Goal: Transaction & Acquisition: Purchase product/service

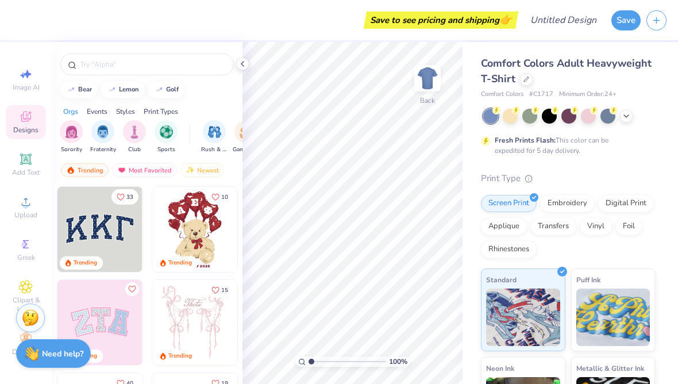
scroll to position [11, 0]
click at [429, 85] on img at bounding box center [427, 78] width 23 height 23
click at [420, 84] on img at bounding box center [427, 78] width 23 height 23
click at [524, 85] on div "Comfort Colors Adult Heavyweight T-Shirt" at bounding box center [568, 71] width 174 height 31
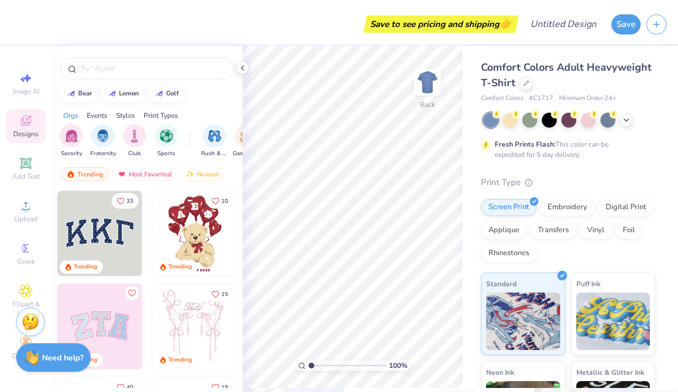
scroll to position [11, 0]
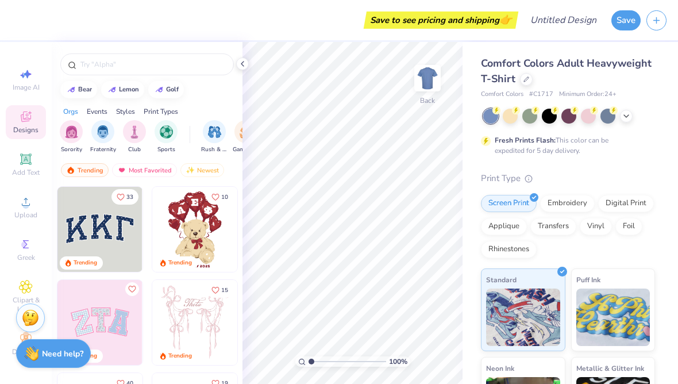
click at [30, 318] on img at bounding box center [30, 317] width 17 height 17
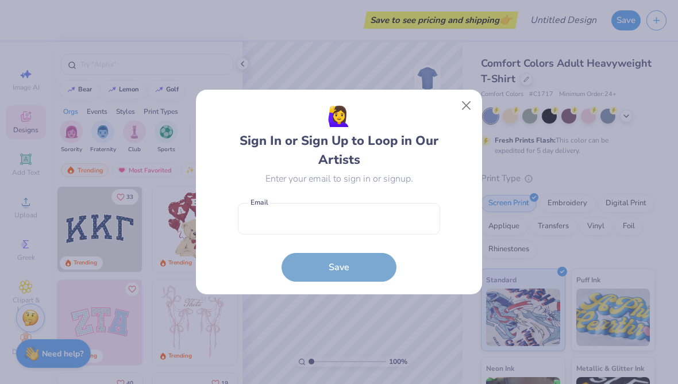
click at [379, 222] on input "email" at bounding box center [339, 219] width 202 height 32
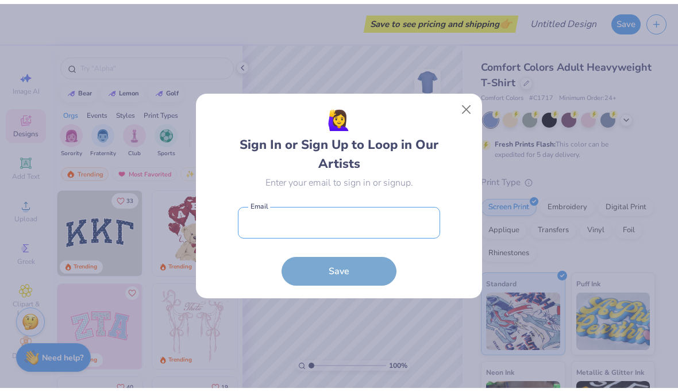
scroll to position [1, 0]
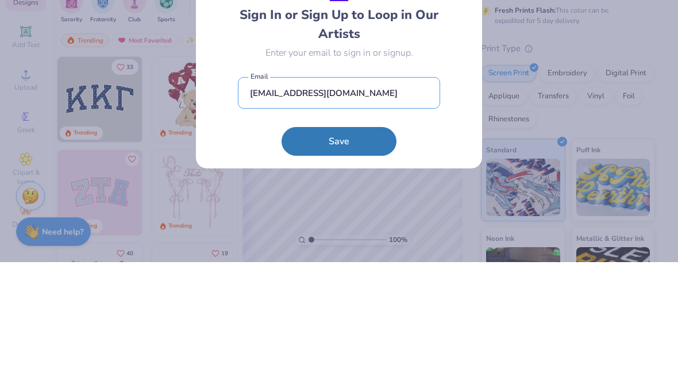
type input "emmammeisenheimer@gmail.com"
click at [310, 257] on button "Save" at bounding box center [338, 271] width 115 height 29
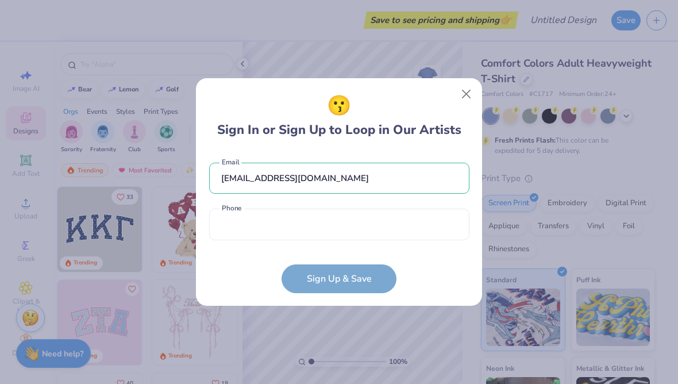
click at [412, 223] on input "tel" at bounding box center [339, 225] width 260 height 32
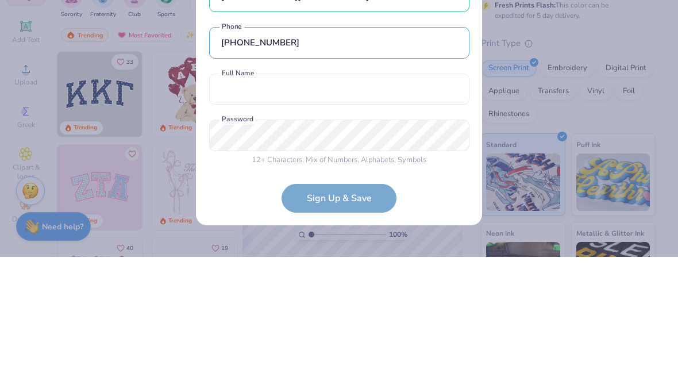
scroll to position [6, 0]
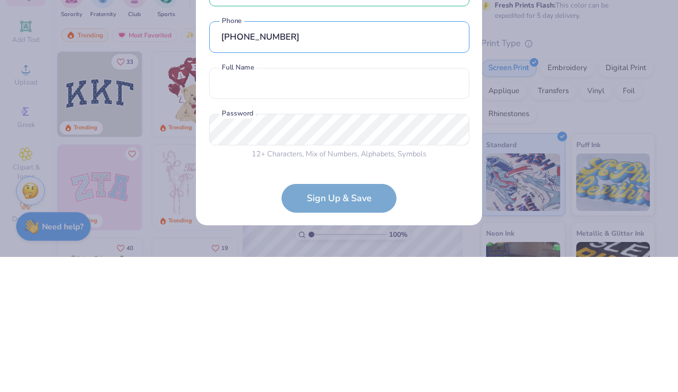
type input "(985) 602-7950"
click at [405, 203] on input "text" at bounding box center [339, 219] width 260 height 32
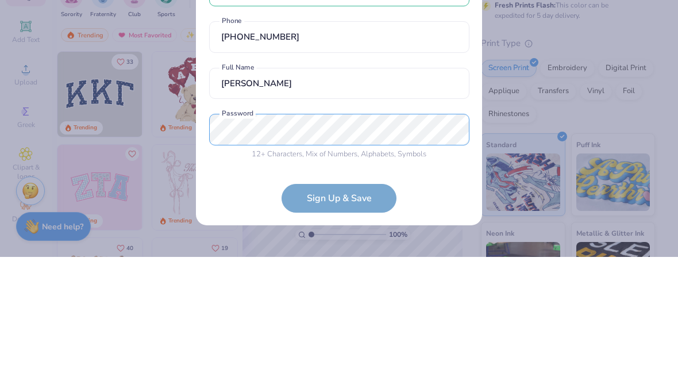
click at [229, 124] on div "emmammeisenheimer@gmail.com Email (985) 602-7950 Phone Emma meisenheime Both fi…" at bounding box center [339, 203] width 260 height 196
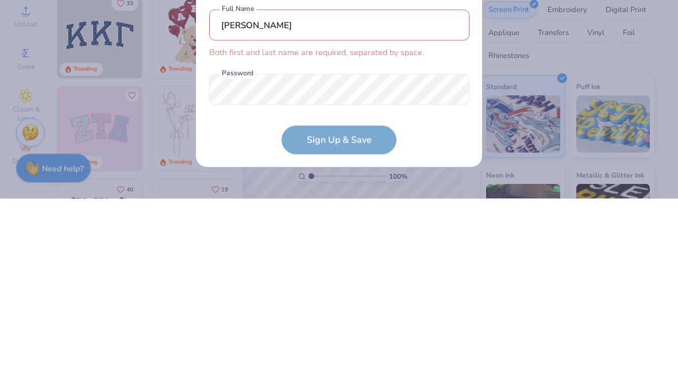
click at [399, 203] on input "Emma meisenheime" at bounding box center [339, 219] width 260 height 32
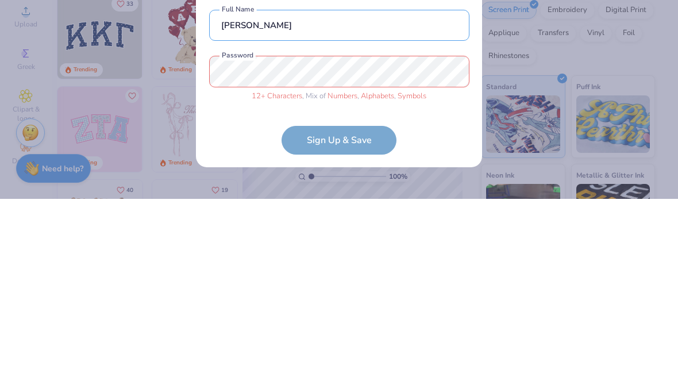
type input "Emma meisenheimer"
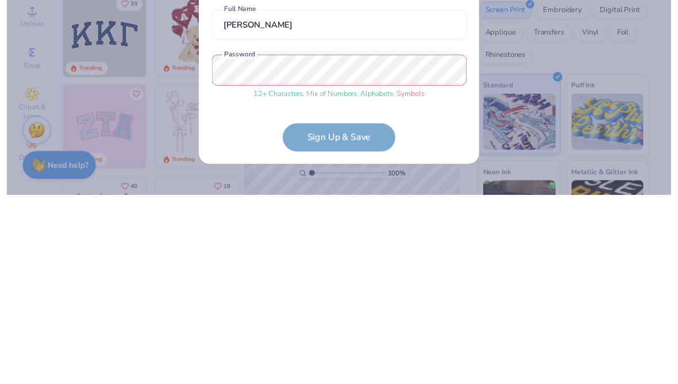
scroll to position [49, 0]
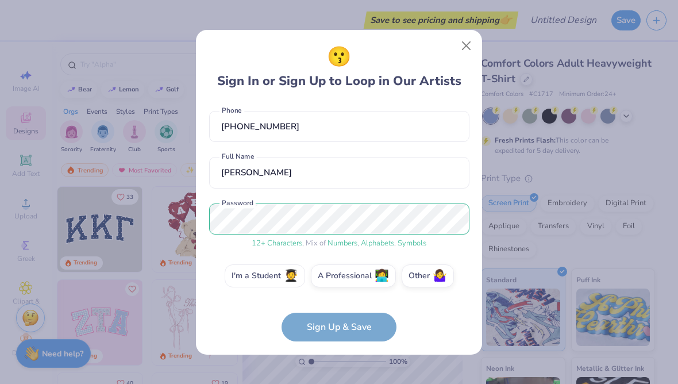
click at [267, 270] on label "I'm a Student 🧑‍🎓" at bounding box center [265, 275] width 80 height 23
click at [335, 324] on input "I'm a Student 🧑‍🎓" at bounding box center [338, 327] width 7 height 7
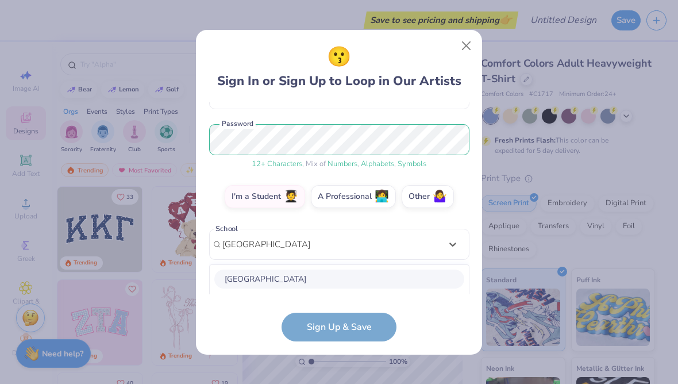
scroll to position [272, 0]
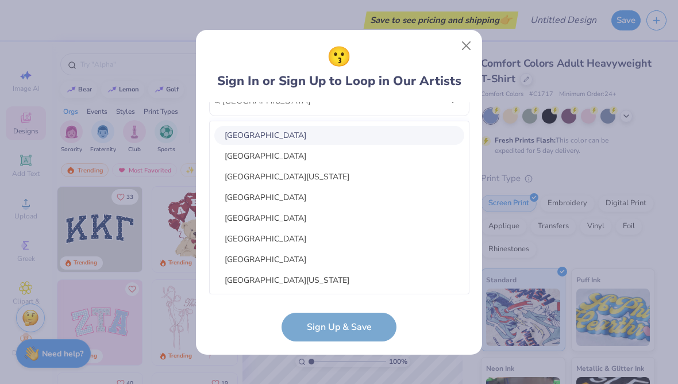
click at [330, 132] on div "University of New Orleans" at bounding box center [339, 135] width 250 height 19
type input "university of new orleans"
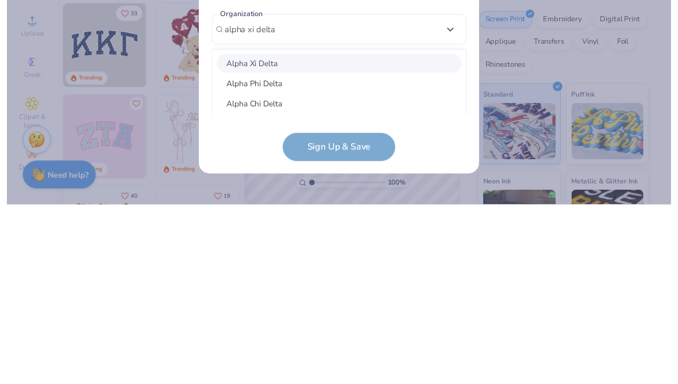
scroll to position [210, 0]
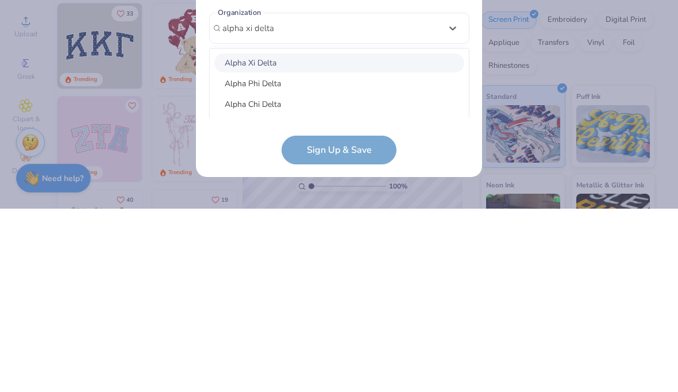
click at [318, 237] on div "Alpha Xi Delta" at bounding box center [339, 246] width 250 height 19
type input "alpha xi delta"
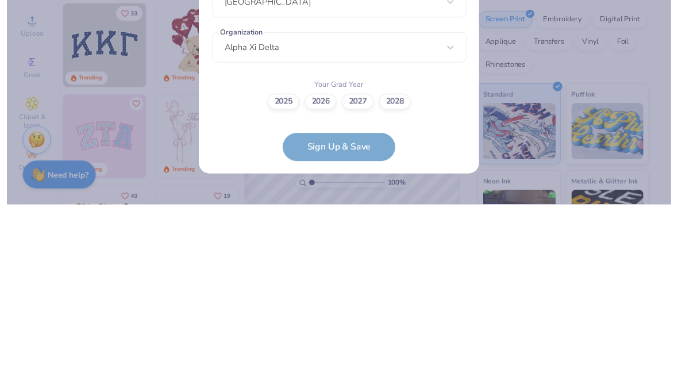
scroll to position [188, 0]
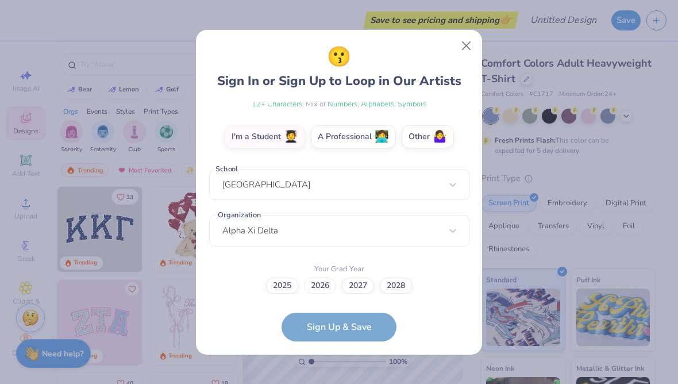
click at [320, 283] on label "2026" at bounding box center [320, 285] width 32 height 16
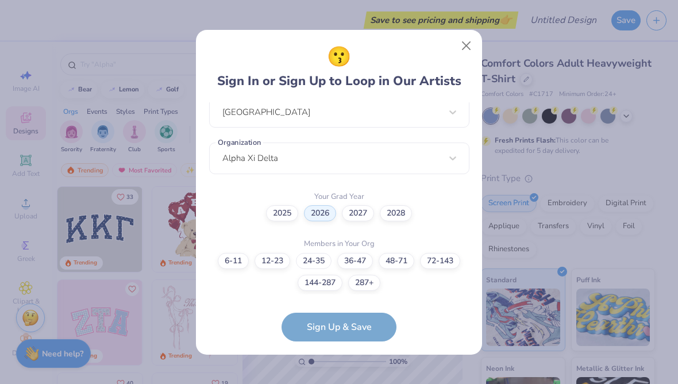
click at [307, 259] on label "24-35" at bounding box center [314, 261] width 36 height 16
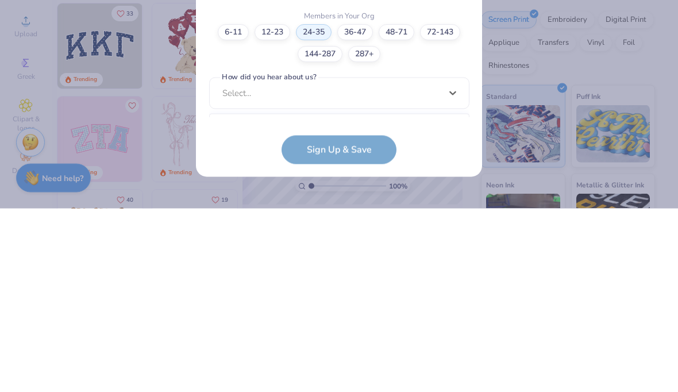
scroll to position [476, 0]
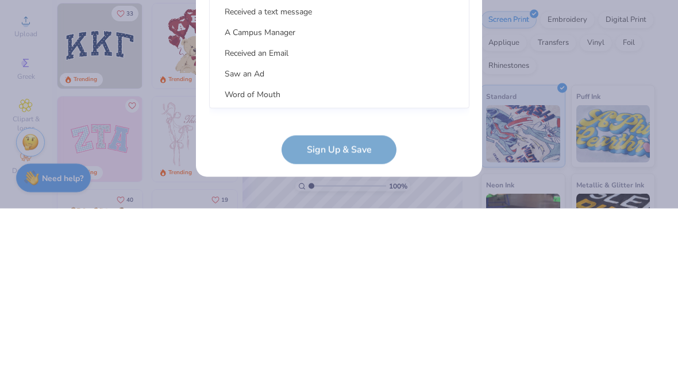
click at [272, 268] on div "Word of Mouth" at bounding box center [339, 277] width 250 height 19
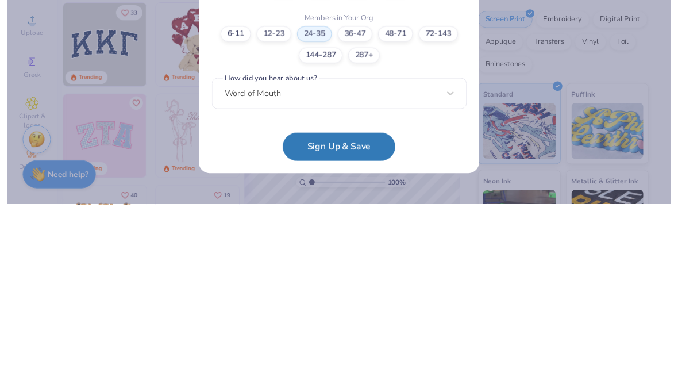
scroll to position [303, 0]
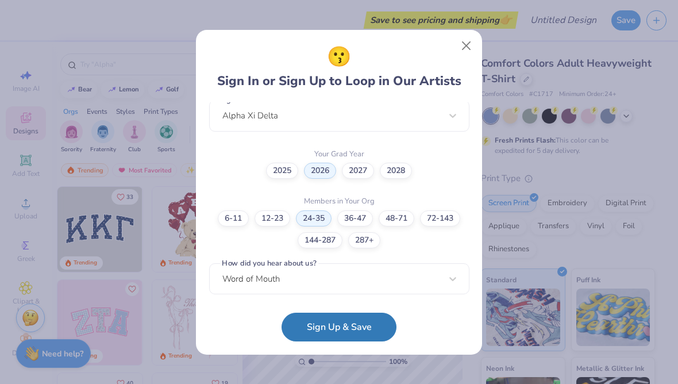
click at [361, 322] on button "Sign Up & Save" at bounding box center [338, 327] width 115 height 29
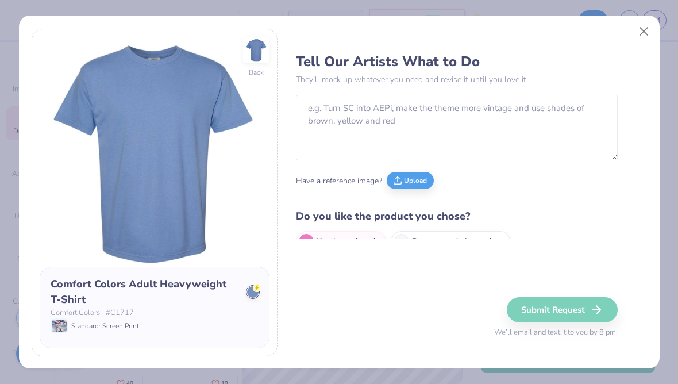
click at [642, 37] on button "Close" at bounding box center [643, 32] width 22 height 22
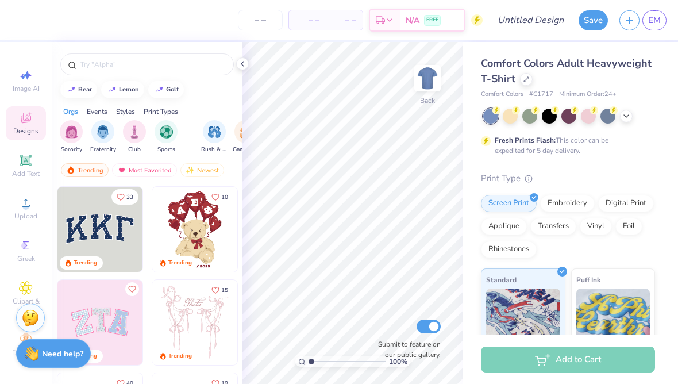
click at [521, 76] on div at bounding box center [526, 79] width 13 height 13
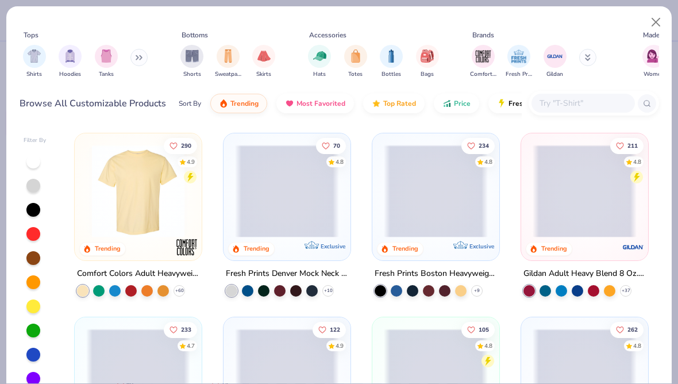
click at [141, 56] on button at bounding box center [138, 57] width 17 height 17
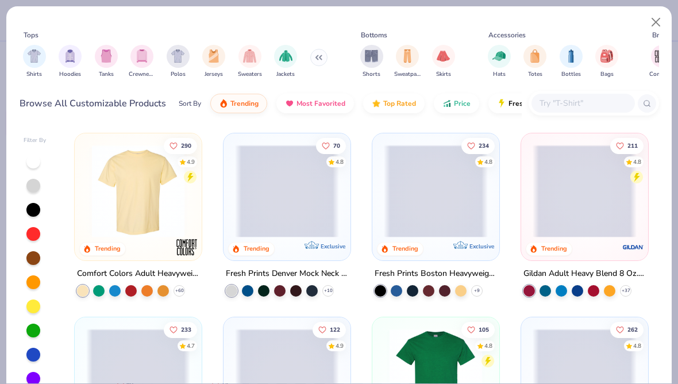
click at [142, 59] on img "filter for Crewnecks" at bounding box center [142, 55] width 13 height 13
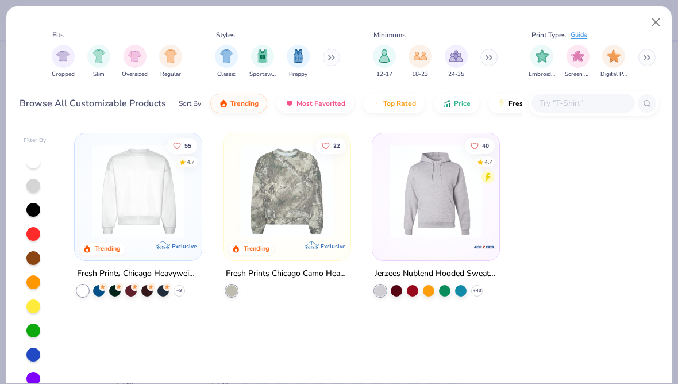
scroll to position [0, 724]
click at [160, 205] on img at bounding box center [138, 191] width 104 height 92
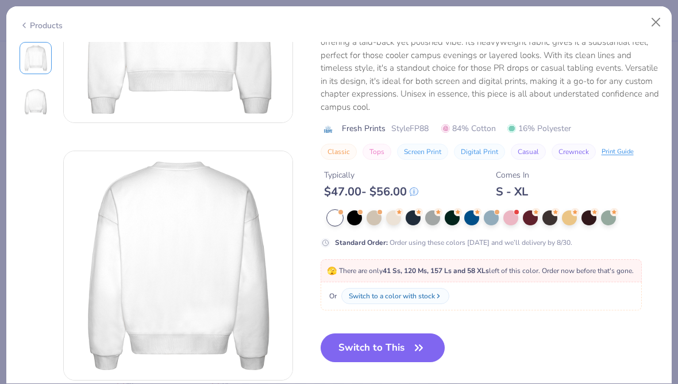
scroll to position [149, 0]
click at [389, 216] on div at bounding box center [393, 217] width 15 height 15
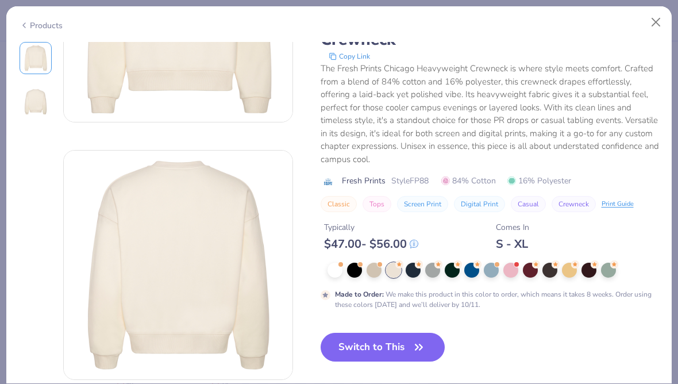
click at [412, 267] on div at bounding box center [413, 270] width 15 height 15
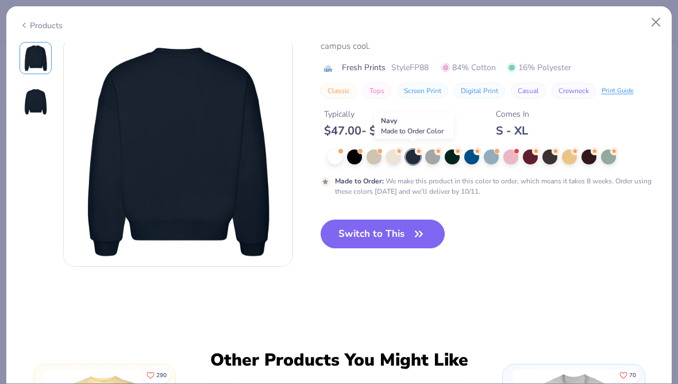
scroll to position [266, 0]
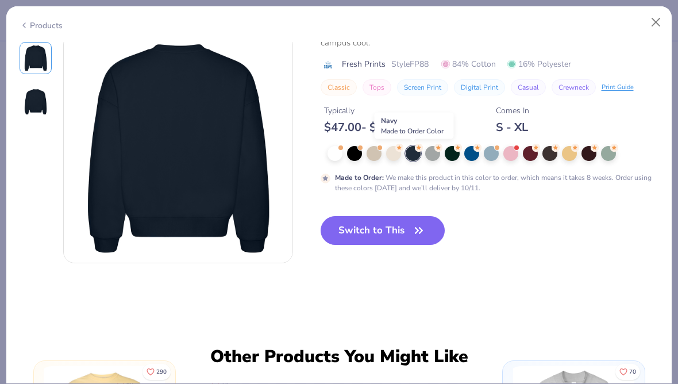
click at [406, 227] on button "Switch to This" at bounding box center [383, 230] width 125 height 29
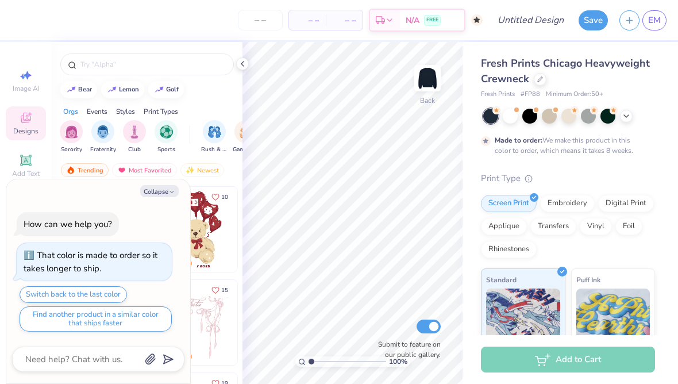
click at [167, 188] on button "Collapse" at bounding box center [159, 191] width 38 height 12
type textarea "x"
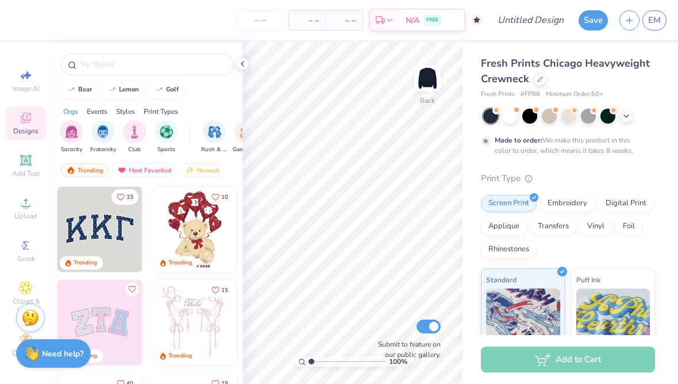
click at [29, 217] on span "Upload" at bounding box center [25, 215] width 23 height 9
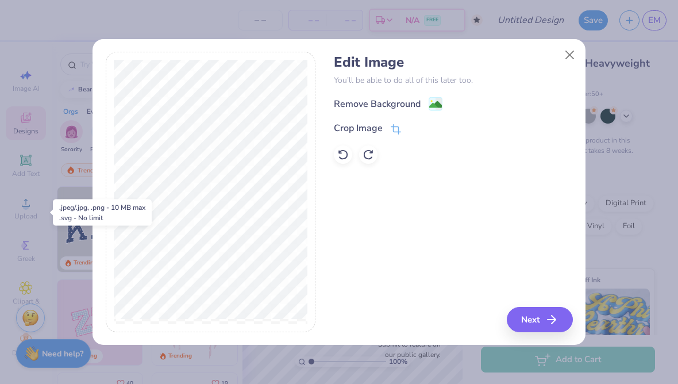
click at [415, 104] on div "Remove Background" at bounding box center [377, 104] width 87 height 14
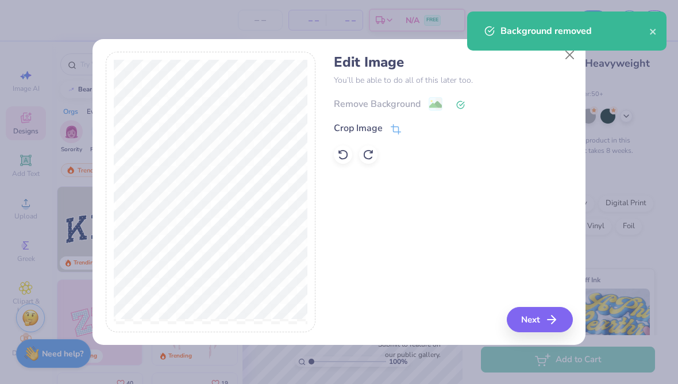
click at [573, 58] on div "Background removed" at bounding box center [567, 35] width 204 height 52
click at [566, 61] on button "Close" at bounding box center [570, 55] width 22 height 22
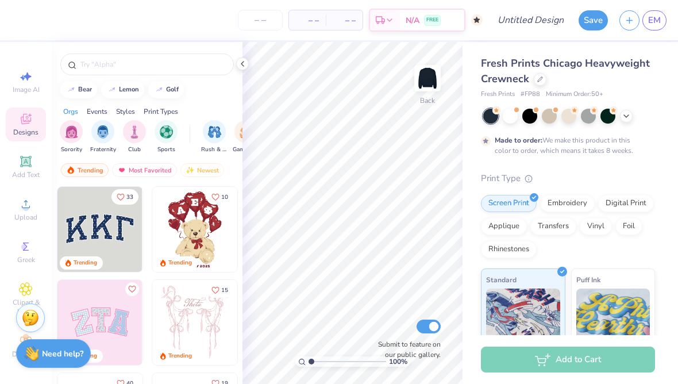
click at [24, 199] on div "Upload" at bounding box center [26, 209] width 40 height 34
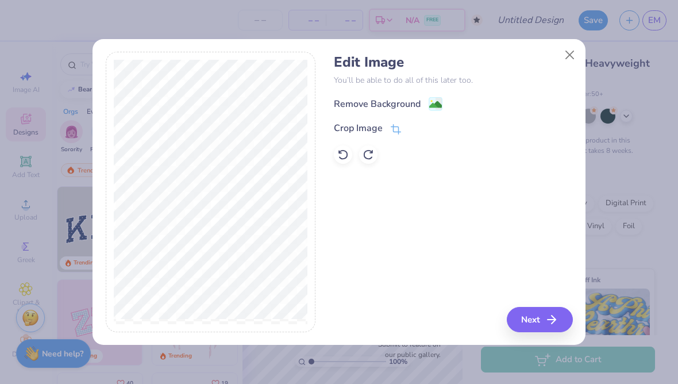
click at [436, 100] on image at bounding box center [435, 104] width 13 height 13
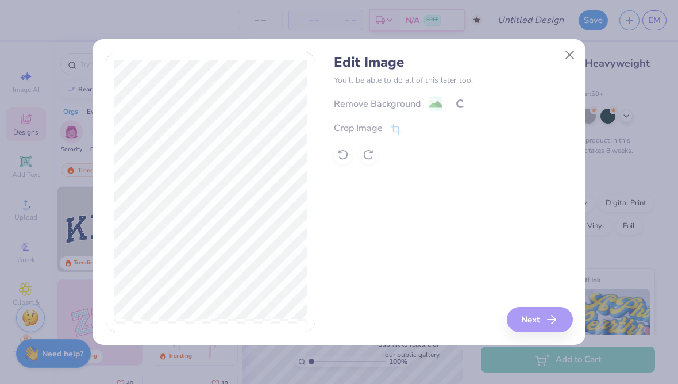
click at [392, 131] on div "Remove Background Crop Image" at bounding box center [453, 130] width 238 height 67
click at [398, 125] on icon at bounding box center [396, 129] width 10 height 10
click at [551, 316] on div "Edit Image You’ll be able to do all of this later too. Remove Background Crop I…" at bounding box center [453, 192] width 238 height 280
click at [411, 129] on button at bounding box center [415, 128] width 12 height 12
click at [553, 315] on icon "button" at bounding box center [552, 320] width 14 height 14
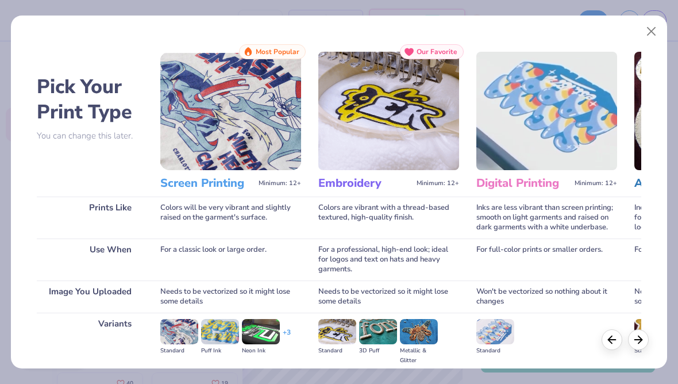
click at [274, 163] on img at bounding box center [230, 111] width 141 height 118
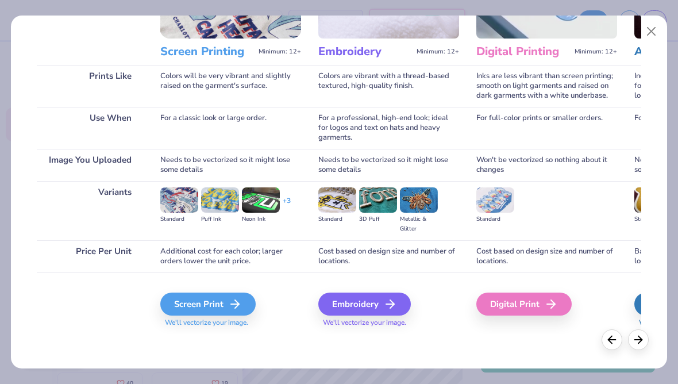
scroll to position [132, 0]
click at [233, 298] on icon at bounding box center [235, 304] width 14 height 14
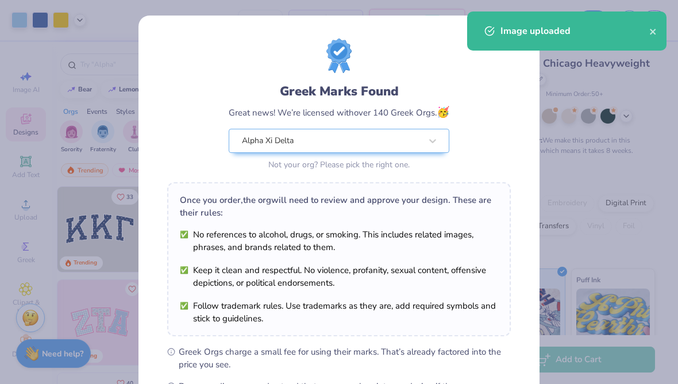
click at [403, 71] on div "Greek Marks Found Great news! We’re licensed with over 140 Greek Orgs. 🥳 Alpha …" at bounding box center [339, 105] width 344 height 134
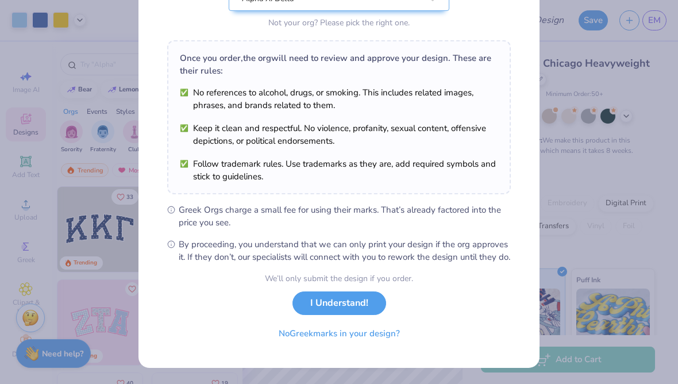
scroll to position [154, 0]
click at [359, 304] on button "I Understand!" at bounding box center [339, 303] width 94 height 24
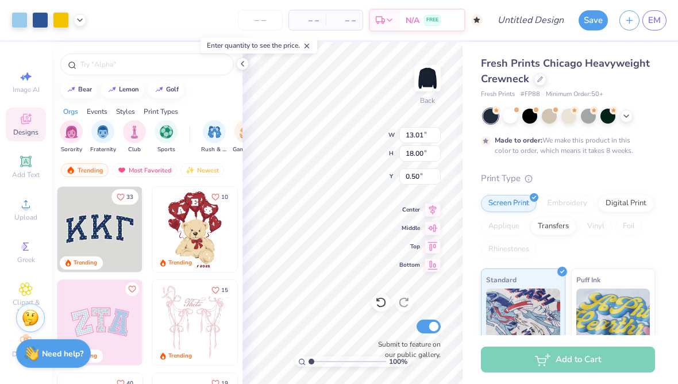
type input "2.50"
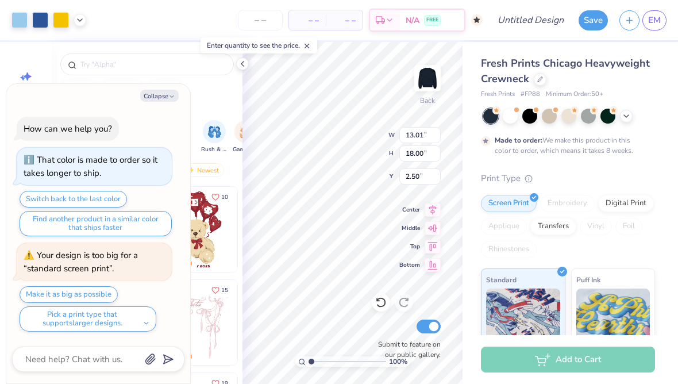
type textarea "x"
type input "1.50"
click at [311, 43] on icon at bounding box center [307, 46] width 8 height 8
click at [157, 100] on button "Collapse" at bounding box center [159, 96] width 38 height 12
type textarea "x"
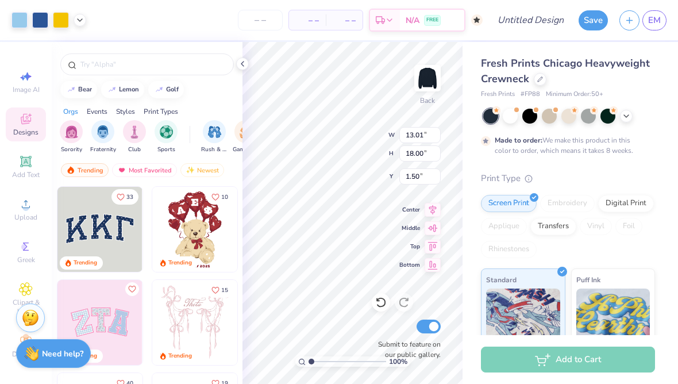
click at [383, 307] on icon at bounding box center [380, 301] width 11 height 11
click at [380, 304] on icon at bounding box center [380, 301] width 11 height 11
click at [381, 302] on icon at bounding box center [380, 301] width 11 height 11
type input "1.50"
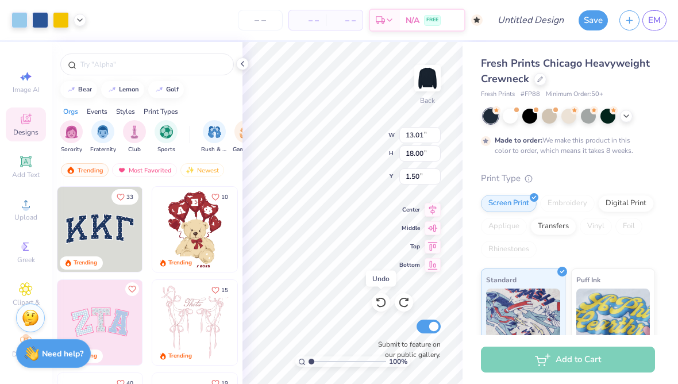
click at [381, 302] on icon at bounding box center [380, 301] width 11 height 11
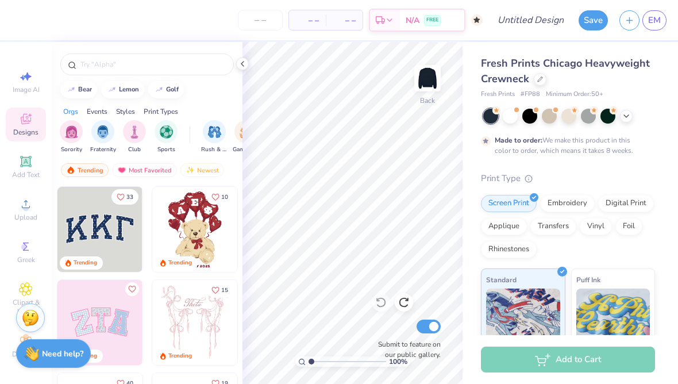
click at [17, 210] on div "Upload" at bounding box center [26, 209] width 40 height 34
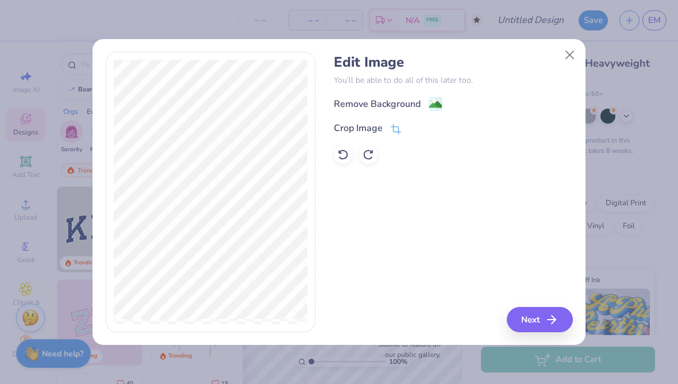
click at [439, 100] on image at bounding box center [435, 104] width 13 height 13
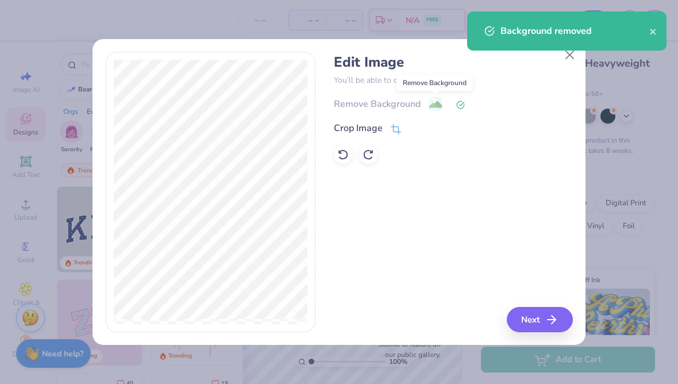
click at [545, 317] on button "Next" at bounding box center [540, 319] width 66 height 25
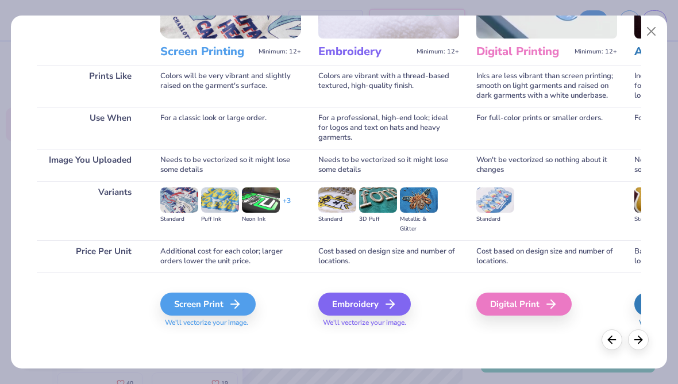
scroll to position [132, 0]
click at [230, 298] on div "Screen Print" at bounding box center [207, 303] width 95 height 23
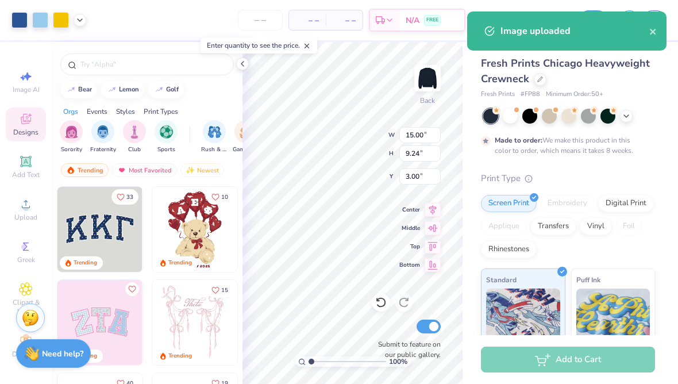
type input "4.25"
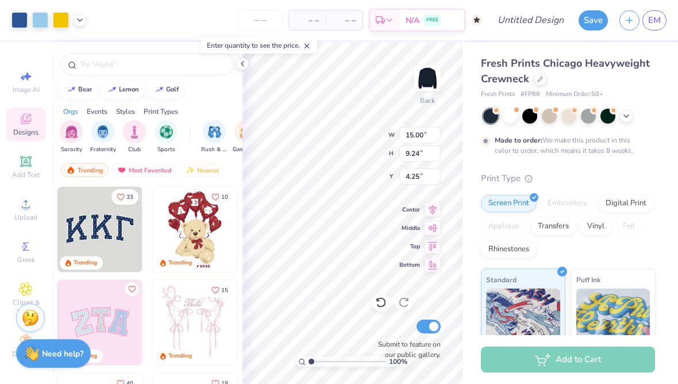
type input "9.75"
type input "6.00"
type input "3.00"
click at [554, 109] on div at bounding box center [555, 109] width 5 height 5
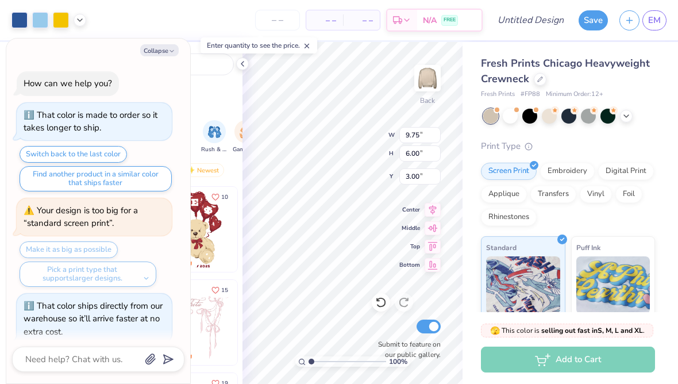
scroll to position [263, 0]
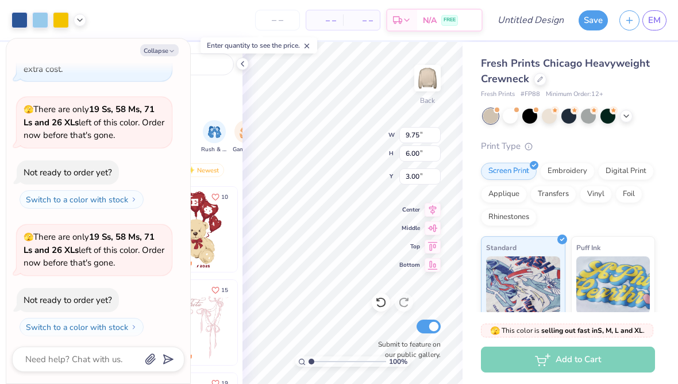
click at [518, 113] on div at bounding box center [510, 116] width 15 height 15
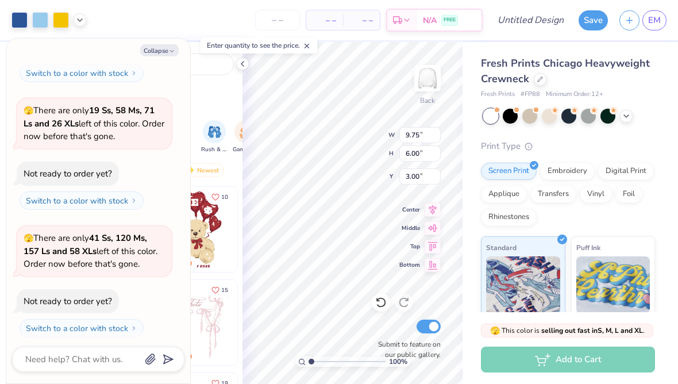
click at [559, 111] on circle at bounding box center [555, 110] width 8 height 8
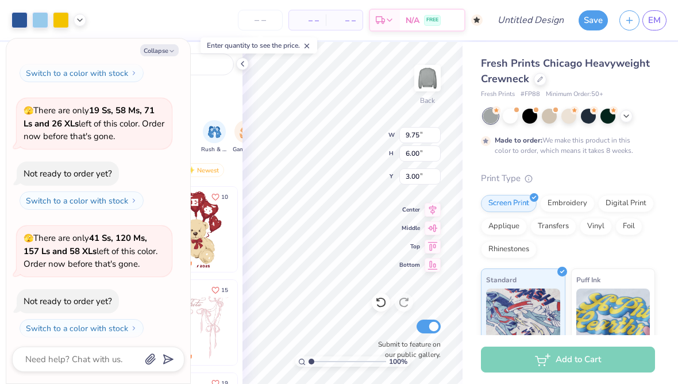
scroll to position [484, 0]
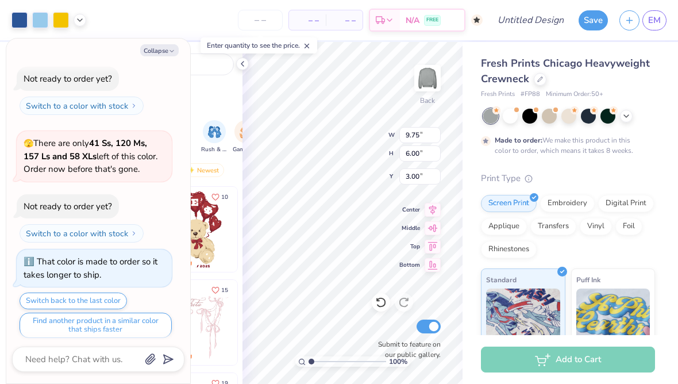
click at [627, 111] on icon at bounding box center [626, 115] width 9 height 9
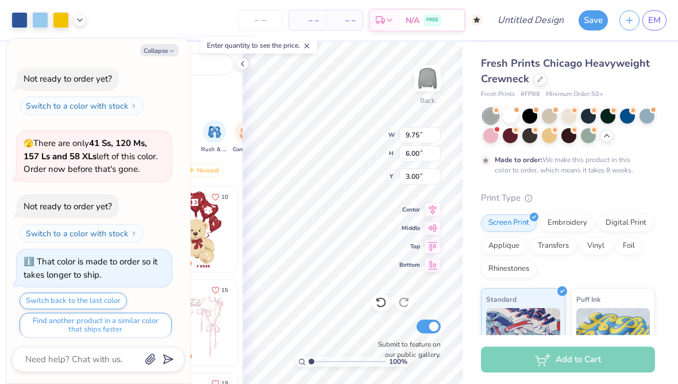
click at [652, 113] on div at bounding box center [646, 116] width 15 height 15
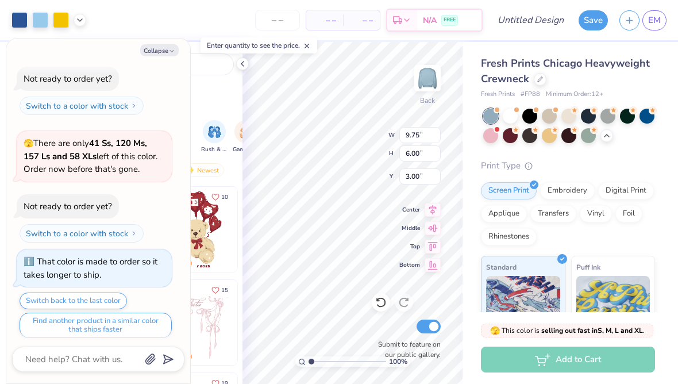
scroll to position [666, 0]
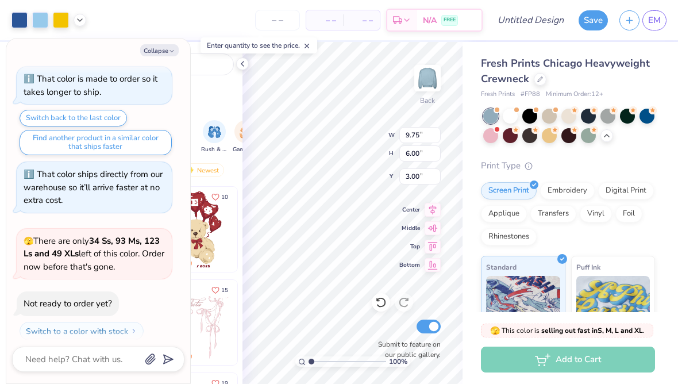
click at [587, 132] on div at bounding box center [588, 135] width 15 height 15
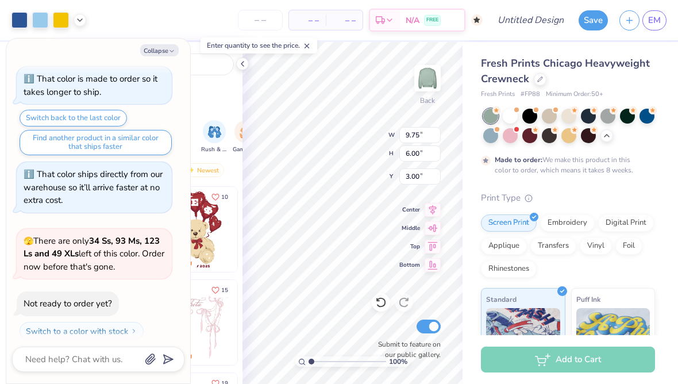
scroll to position [761, 0]
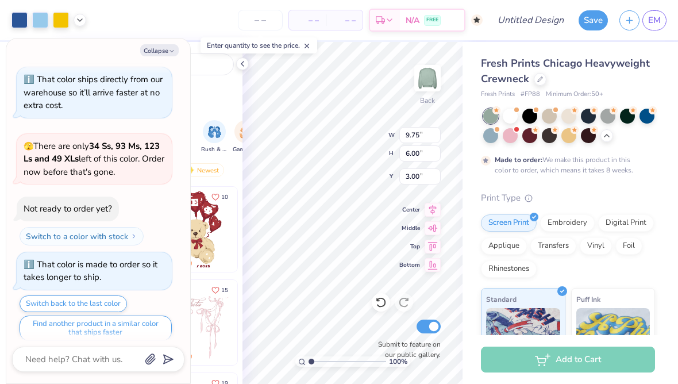
click at [499, 129] on div at bounding box center [497, 129] width 5 height 5
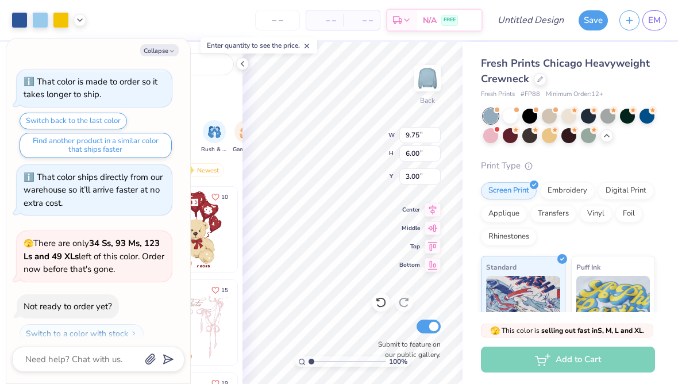
click at [496, 129] on div at bounding box center [497, 129] width 5 height 5
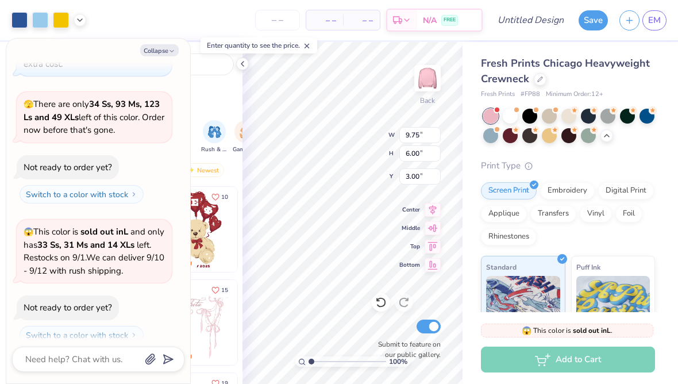
click at [527, 111] on div at bounding box center [529, 116] width 15 height 15
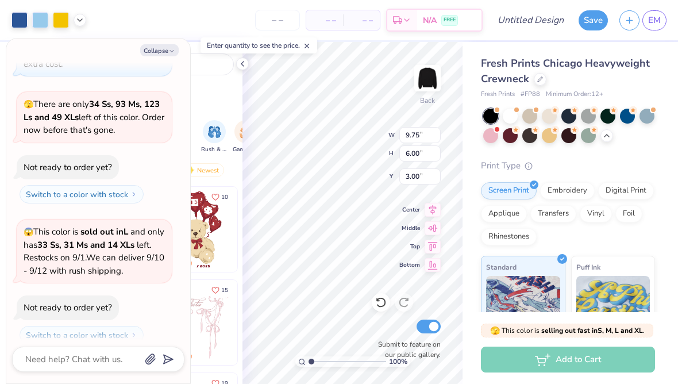
scroll to position [1209, 0]
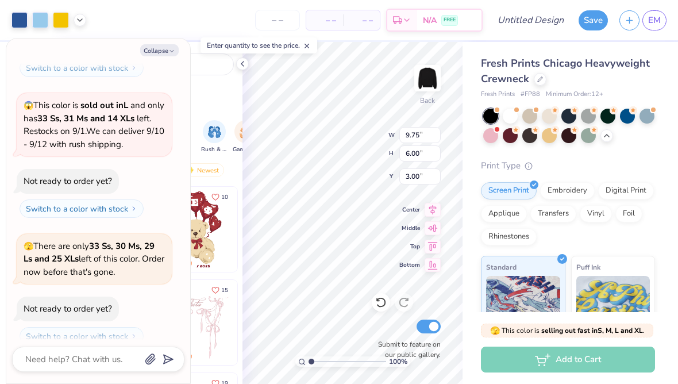
click at [572, 111] on icon at bounding box center [574, 110] width 8 height 8
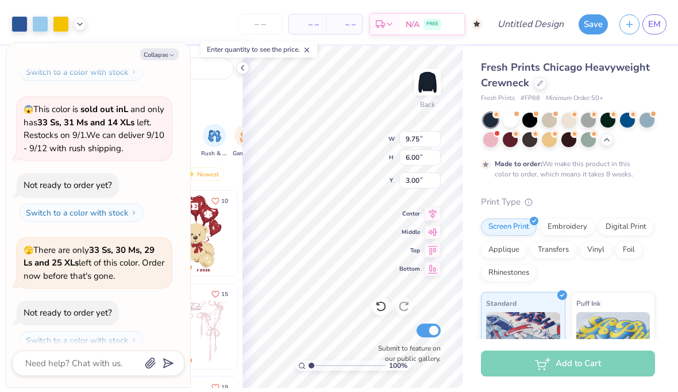
scroll to position [1304, 0]
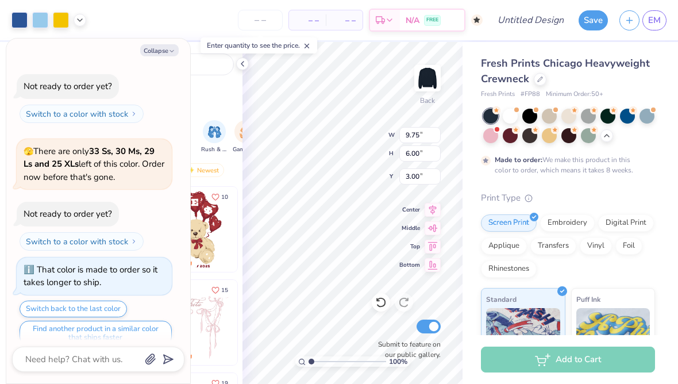
click at [157, 51] on button "Collapse" at bounding box center [159, 50] width 38 height 12
type textarea "x"
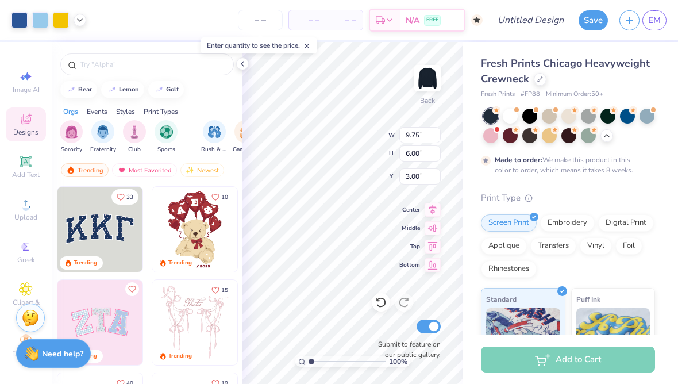
click at [307, 16] on span "– –" at bounding box center [307, 20] width 23 height 12
click at [265, 18] on input "number" at bounding box center [260, 20] width 45 height 21
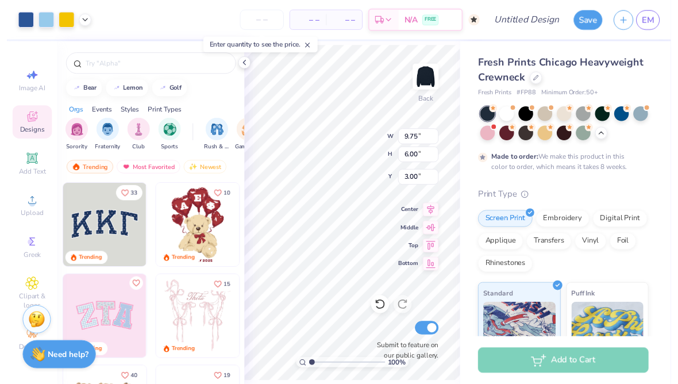
scroll to position [1, 0]
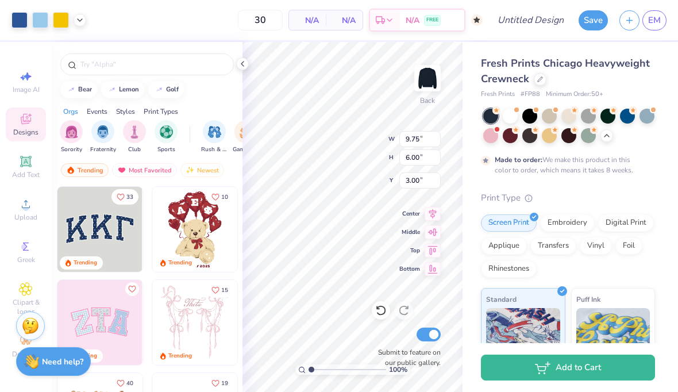
type input "50"
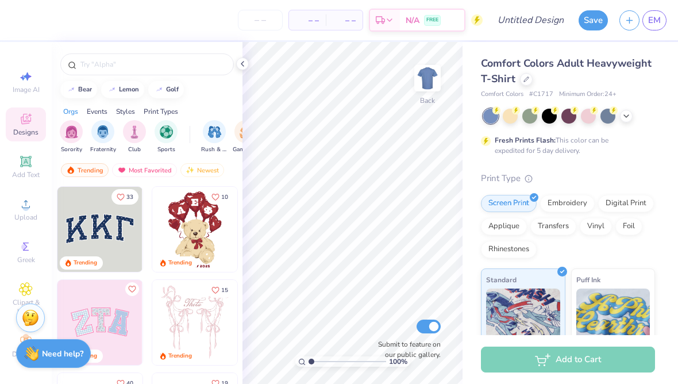
click at [258, 24] on input "number" at bounding box center [260, 20] width 45 height 21
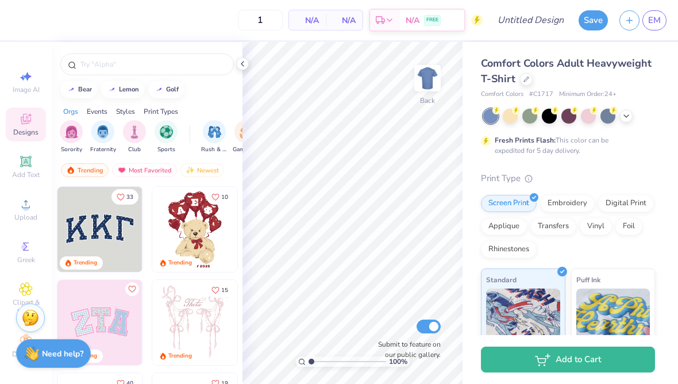
click at [270, 23] on input "1" at bounding box center [260, 20] width 45 height 21
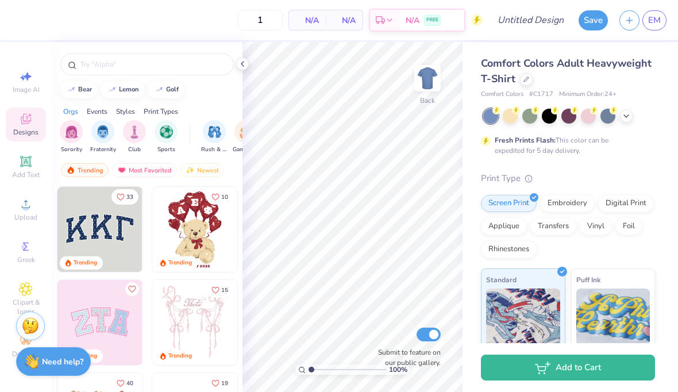
type input "12"
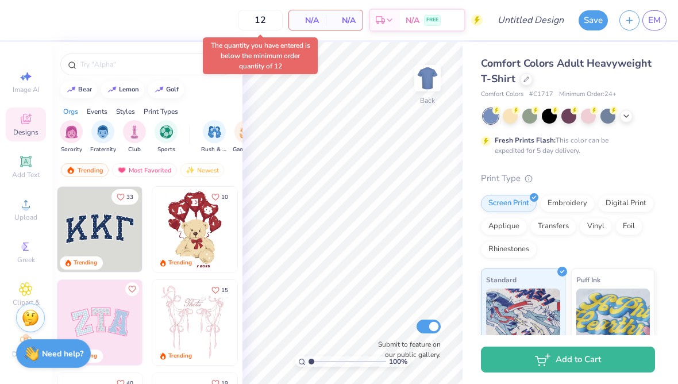
click at [527, 82] on div at bounding box center [526, 79] width 13 height 13
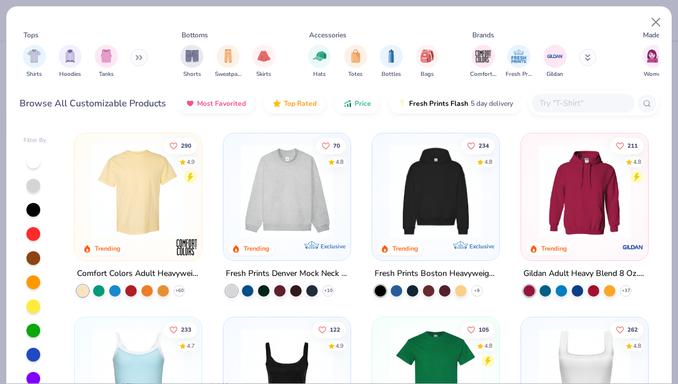
scroll to position [0, 97]
click at [70, 55] on img "filter for Hoodies" at bounding box center [70, 55] width 13 height 13
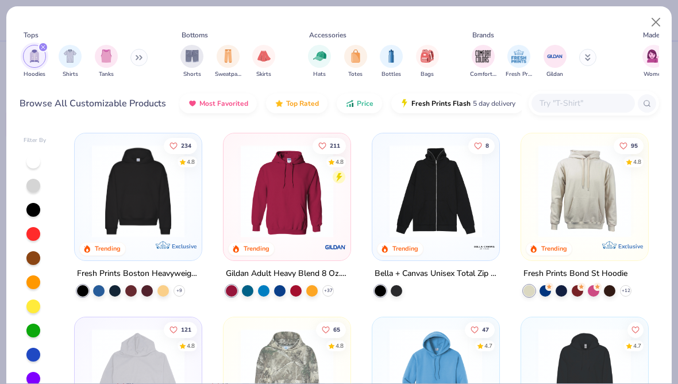
click at [38, 49] on div "filter for Hoodies" at bounding box center [43, 47] width 10 height 10
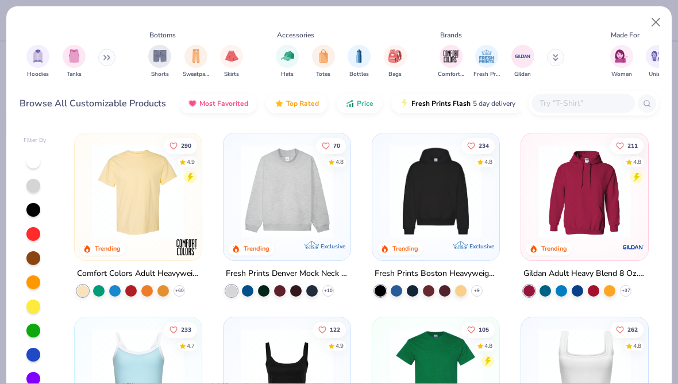
scroll to position [0, 32]
click at [107, 60] on button at bounding box center [107, 57] width 17 height 17
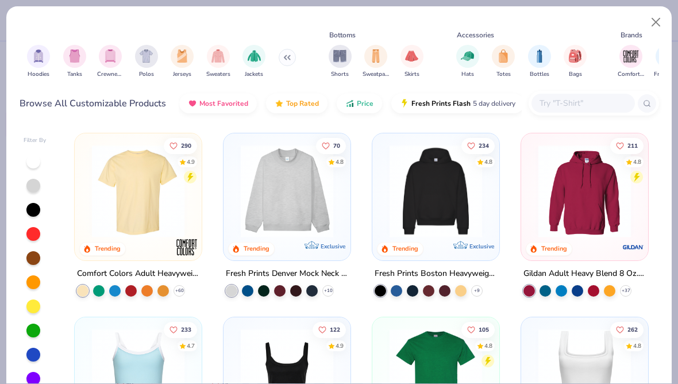
click at [108, 61] on img "filter for Crewnecks" at bounding box center [110, 55] width 13 height 13
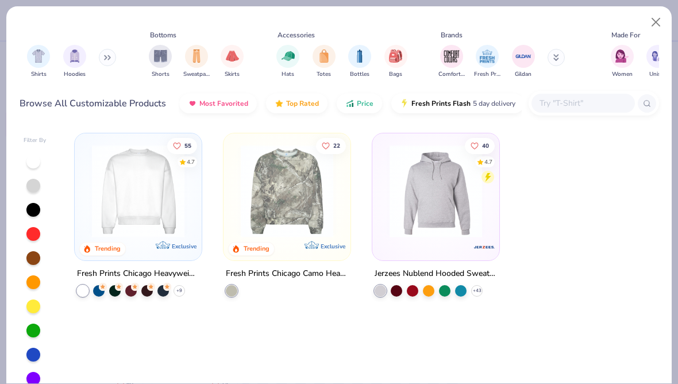
click at [113, 59] on button at bounding box center [107, 57] width 17 height 17
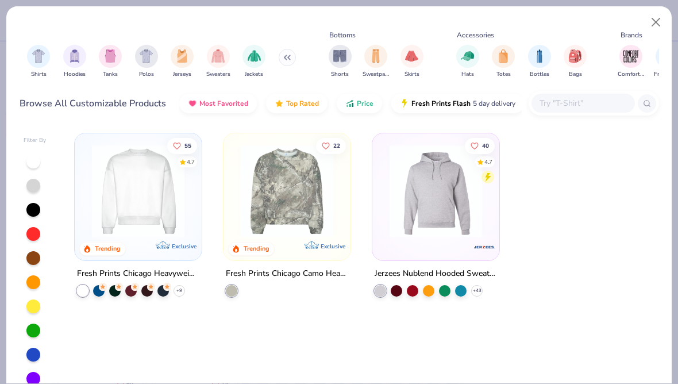
click at [220, 61] on img "filter for Sweaters" at bounding box center [217, 55] width 13 height 13
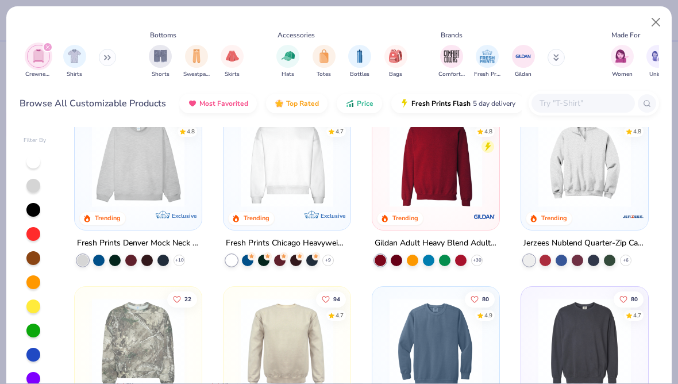
scroll to position [32, 0]
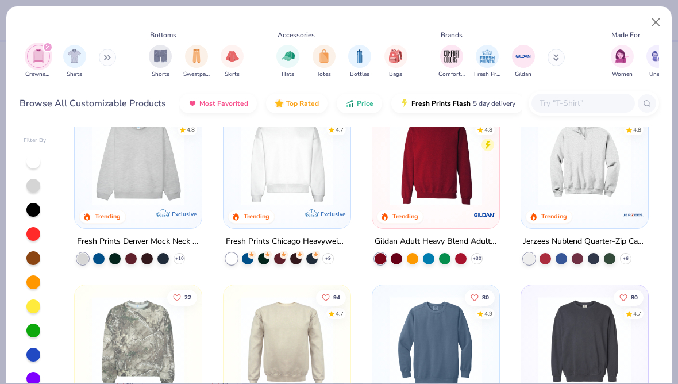
click at [113, 172] on img at bounding box center [138, 159] width 104 height 92
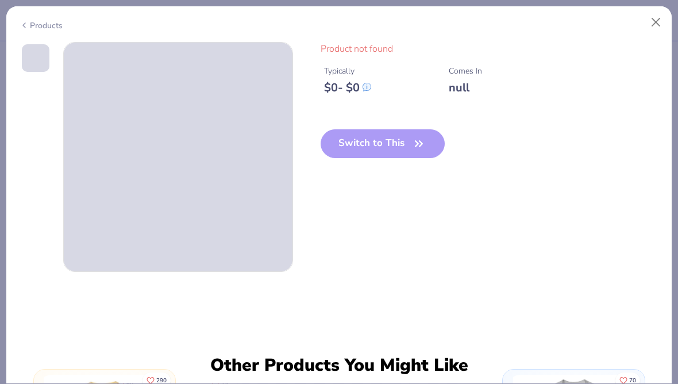
click at [342, 152] on div "Switch to This" at bounding box center [383, 152] width 125 height 47
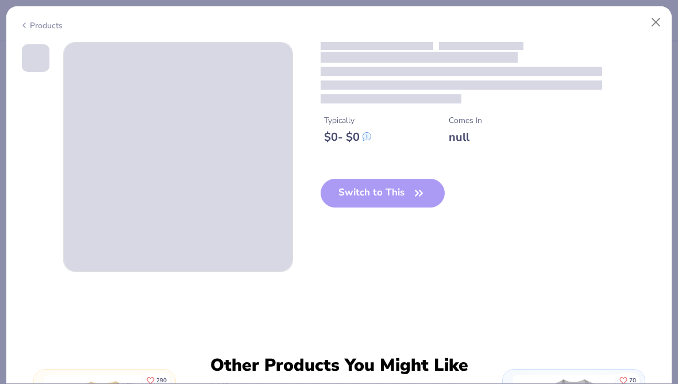
click at [24, 30] on div "Products" at bounding box center [338, 21] width 665 height 30
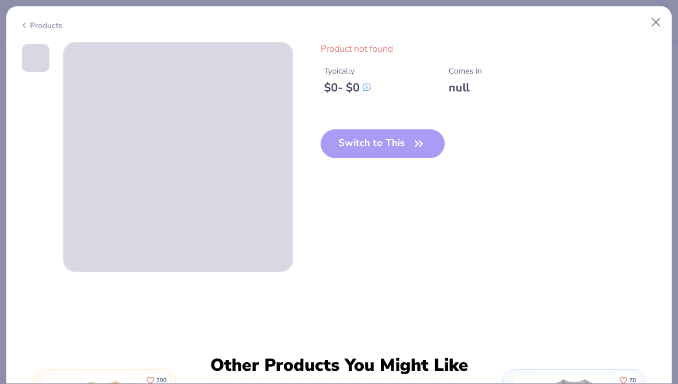
click at [27, 28] on icon at bounding box center [24, 25] width 9 height 14
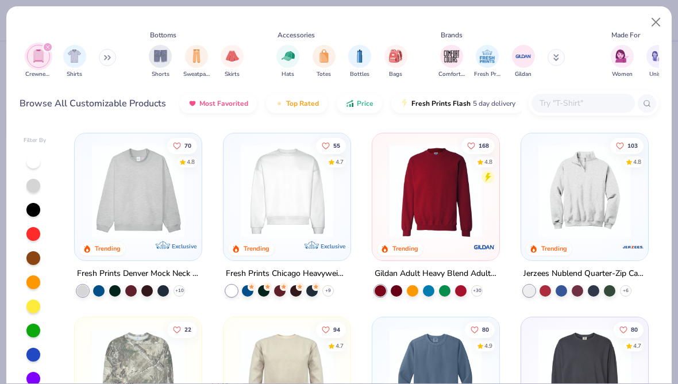
click at [116, 207] on img at bounding box center [138, 191] width 104 height 92
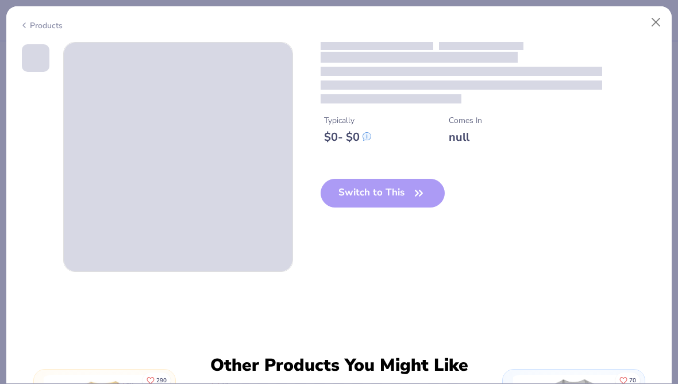
click at [21, 26] on icon at bounding box center [24, 25] width 9 height 14
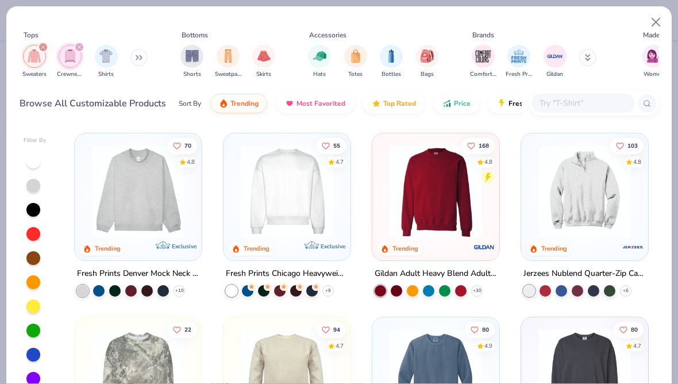
click at [119, 187] on img at bounding box center [138, 191] width 104 height 92
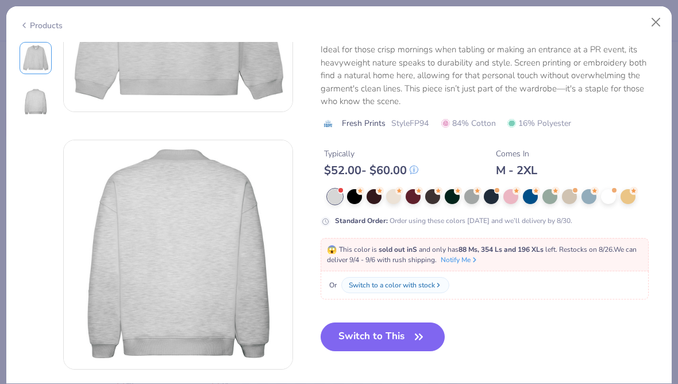
scroll to position [159, 0]
click at [496, 190] on div at bounding box center [497, 190] width 5 height 5
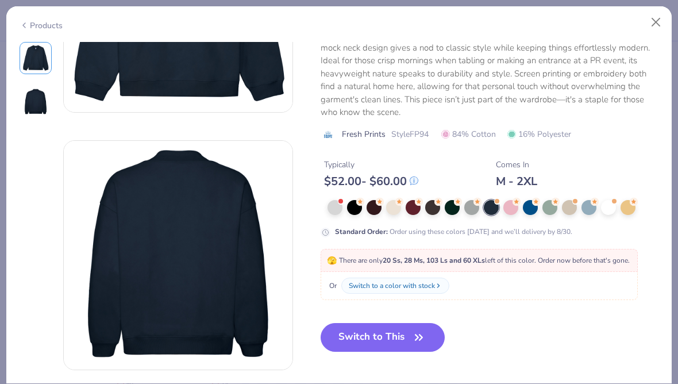
click at [470, 211] on div at bounding box center [471, 207] width 15 height 15
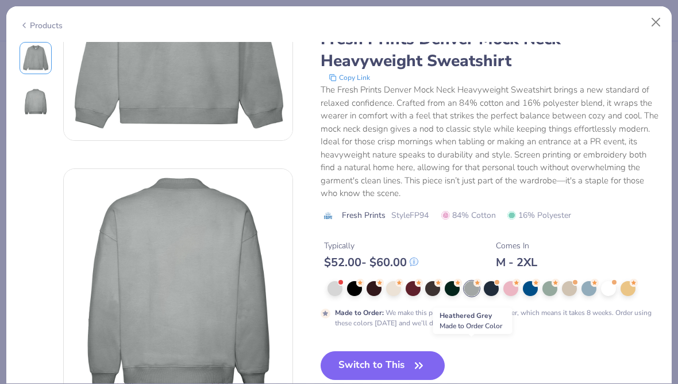
scroll to position [186, 0]
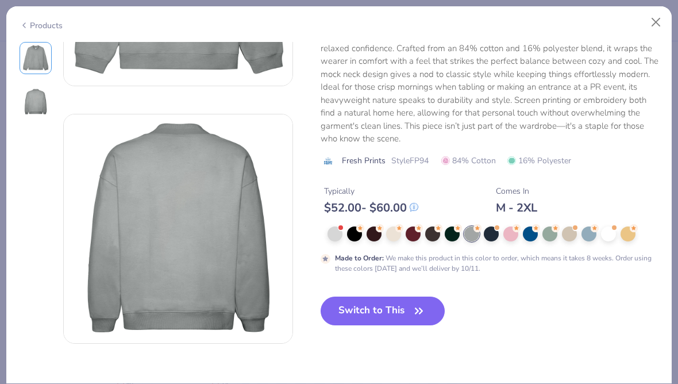
click at [348, 229] on div at bounding box center [354, 233] width 15 height 15
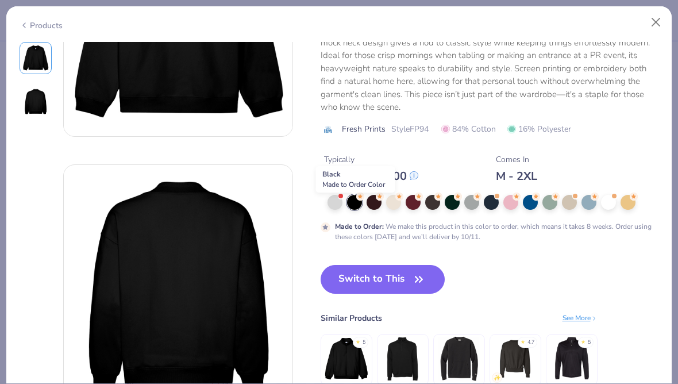
scroll to position [151, 0]
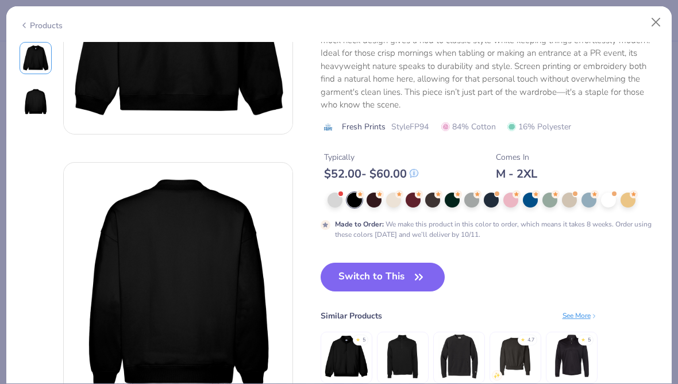
click at [338, 197] on div at bounding box center [334, 199] width 15 height 15
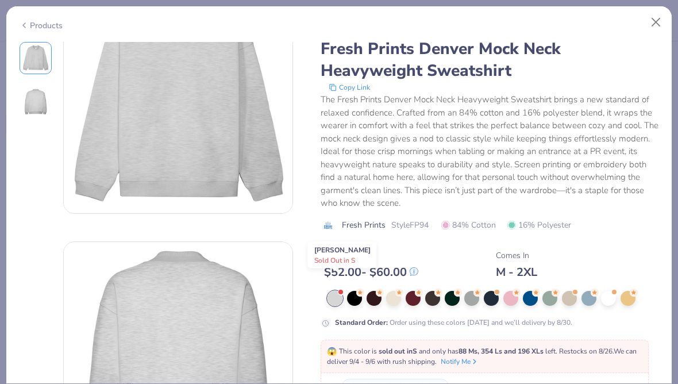
scroll to position [74, 0]
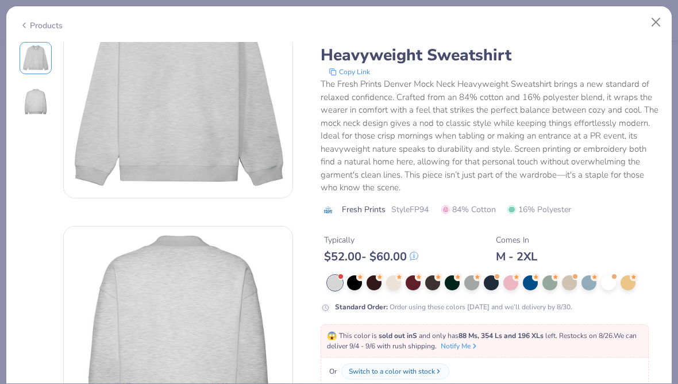
click at [531, 283] on div at bounding box center [530, 282] width 15 height 15
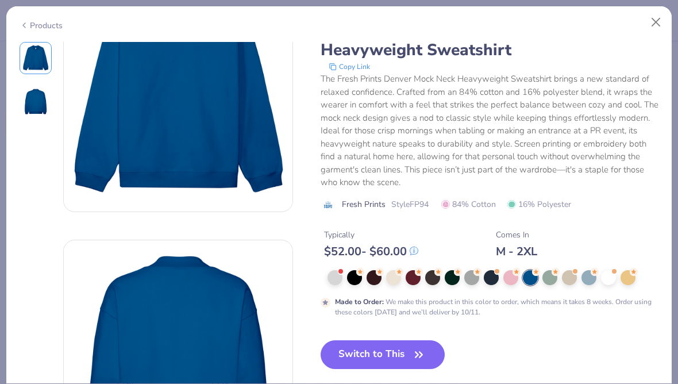
click at [589, 277] on div at bounding box center [588, 277] width 15 height 15
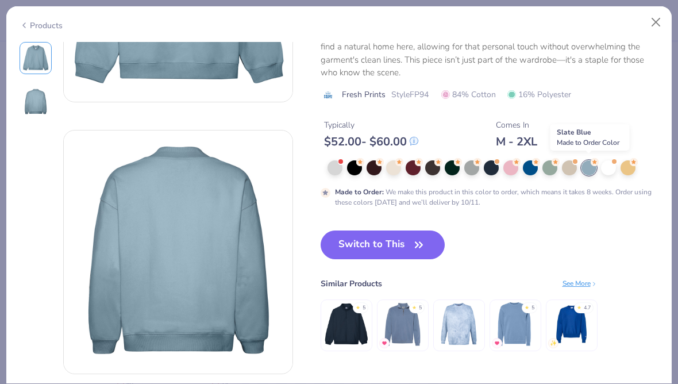
scroll to position [184, 0]
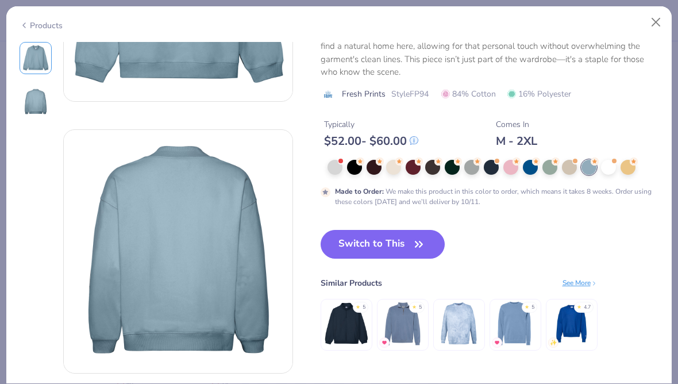
click at [337, 167] on div at bounding box center [334, 167] width 15 height 15
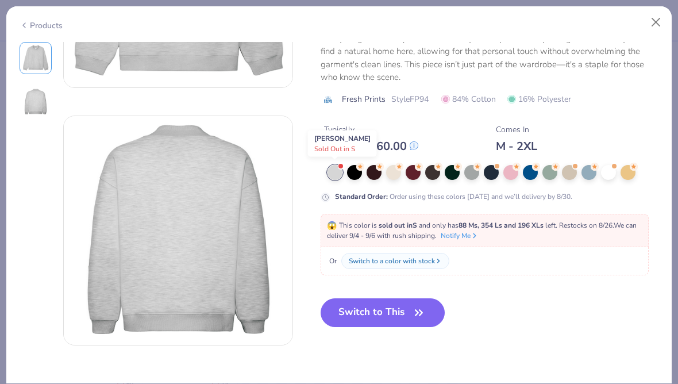
click at [404, 310] on button "Switch to This" at bounding box center [383, 312] width 125 height 29
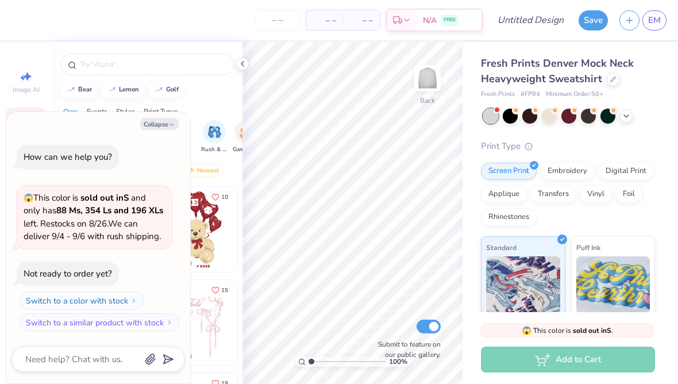
click at [157, 130] on button "Collapse" at bounding box center [159, 124] width 38 height 12
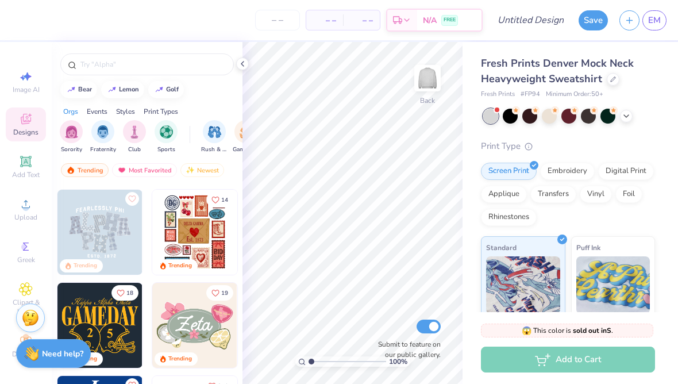
scroll to position [274, 0]
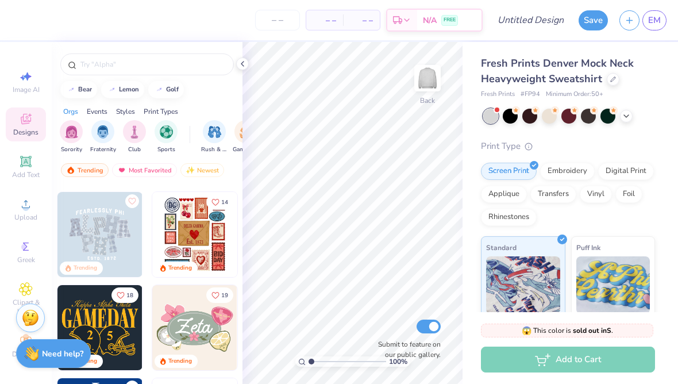
click at [87, 225] on img at bounding box center [99, 234] width 85 height 85
click at [79, 236] on img at bounding box center [99, 234] width 85 height 85
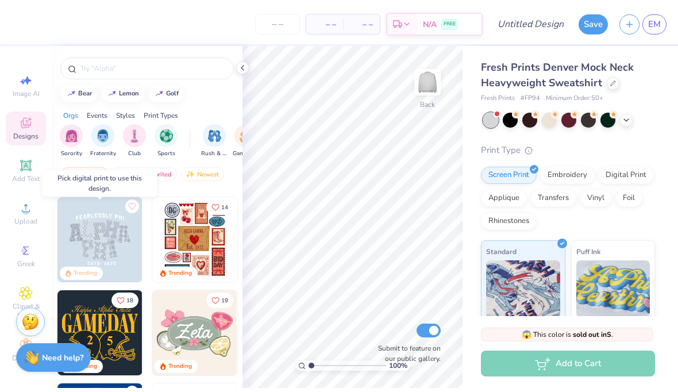
scroll to position [262, 0]
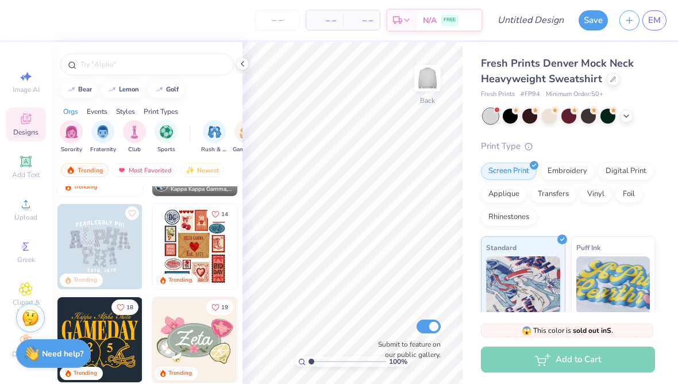
click at [619, 163] on div "Digital Print" at bounding box center [626, 171] width 56 height 17
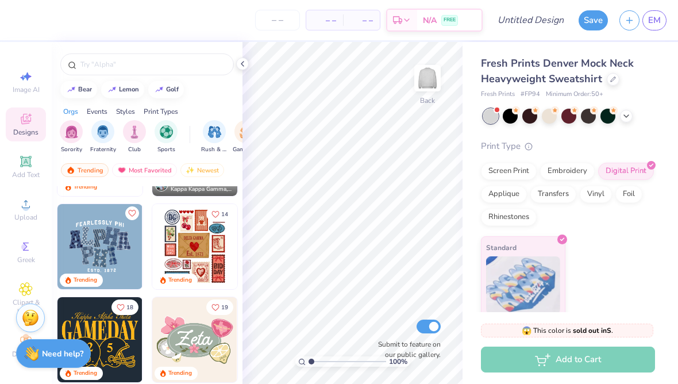
click at [82, 238] on img at bounding box center [99, 246] width 85 height 85
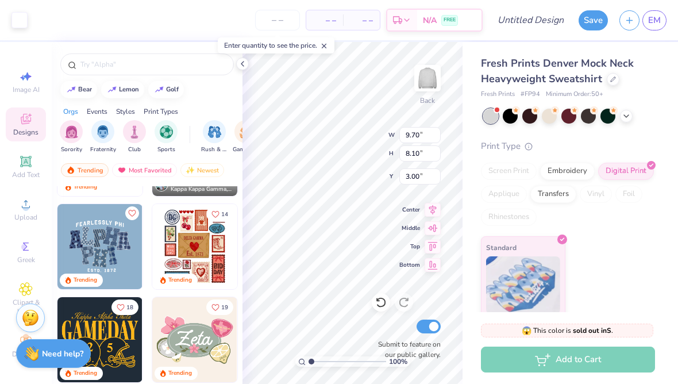
type input "1.90"
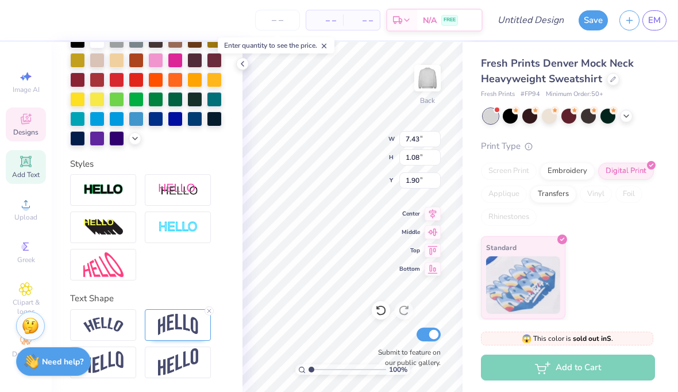
scroll to position [1, 2]
type textarea "FEARLExi me"
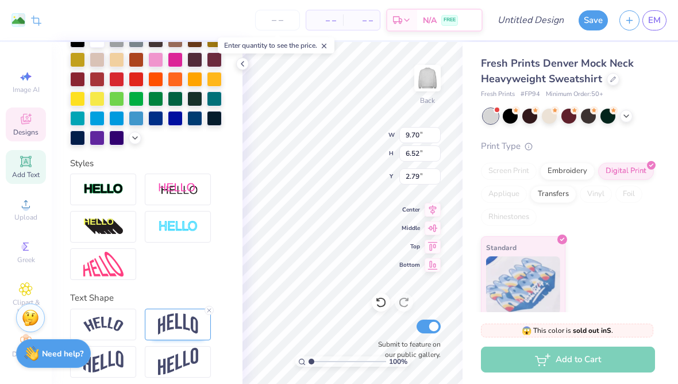
type input "9.70"
type input "6.52"
type input "2.79"
type textarea "fearlessxi me"
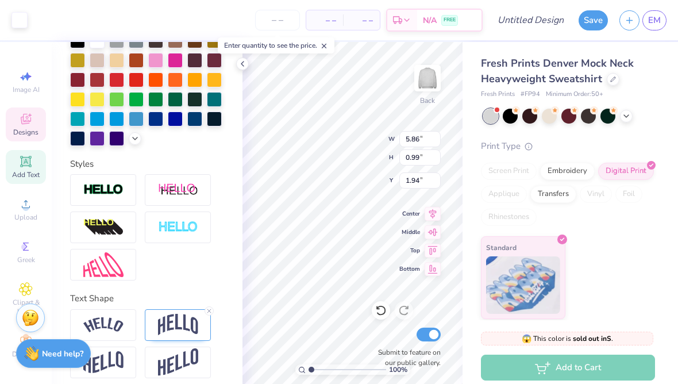
type input "7.05"
type input "1.06"
type input "1.91"
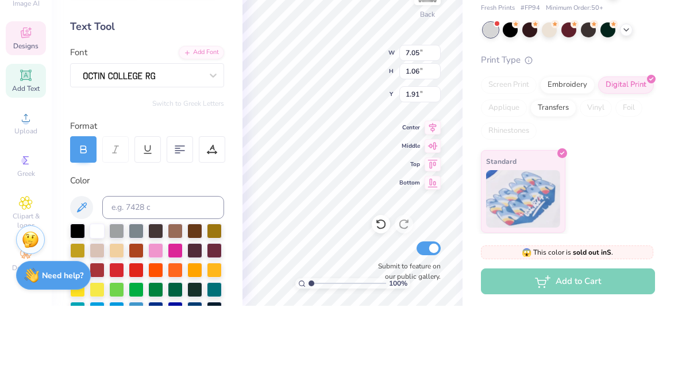
scroll to position [0, 1]
type textarea "me"
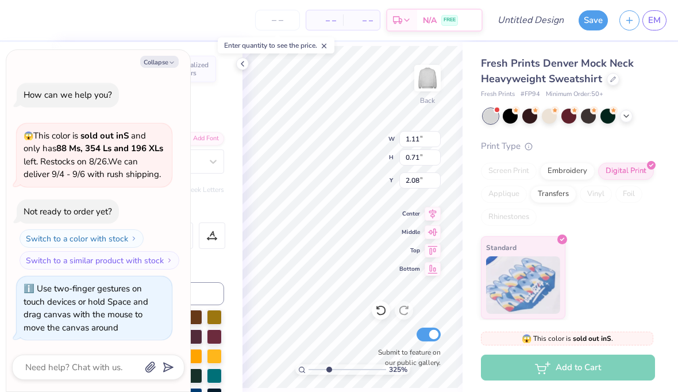
click at [159, 68] on button "Collapse" at bounding box center [159, 62] width 38 height 12
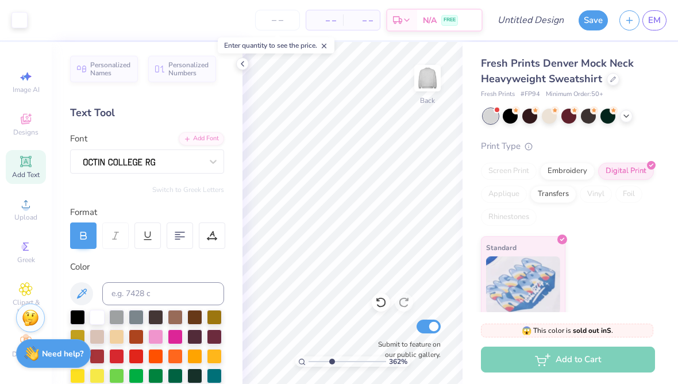
click at [238, 69] on div at bounding box center [242, 63] width 13 height 13
type input "1"
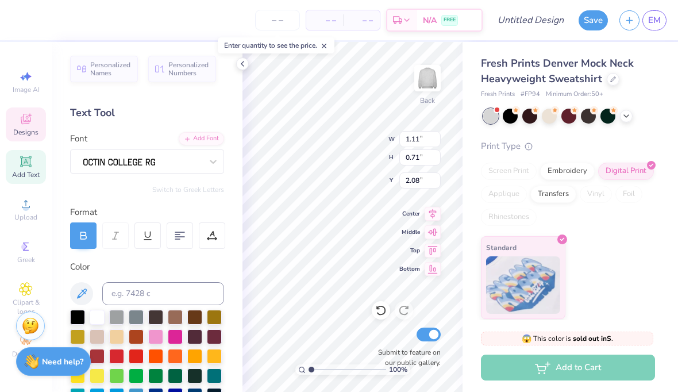
scroll to position [1, 3]
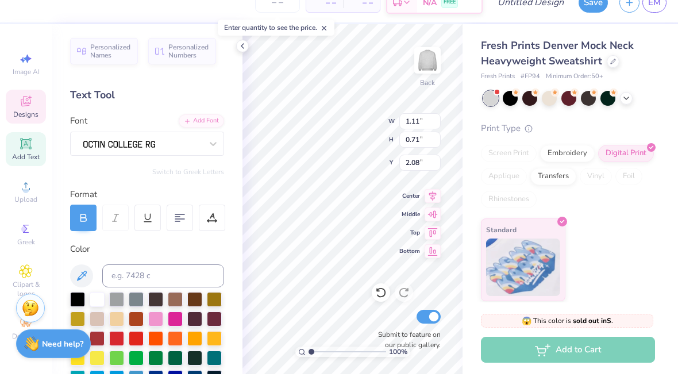
type textarea "fearlessly xi"
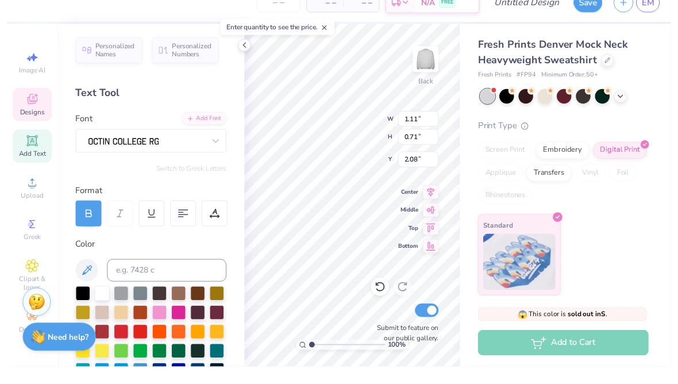
scroll to position [1, 2]
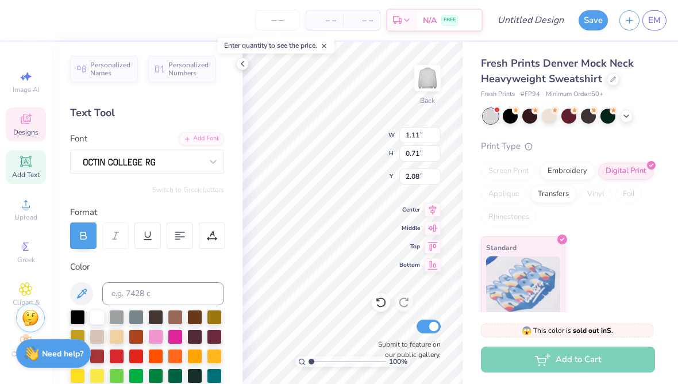
type input "9.70"
type input "6.52"
type input "2.79"
click at [25, 130] on span "Designs" at bounding box center [25, 132] width 25 height 9
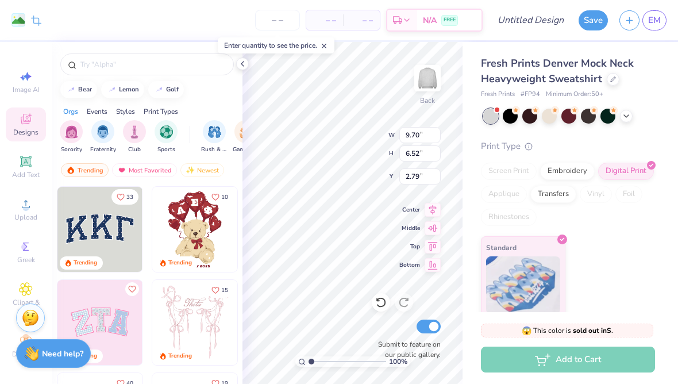
click at [25, 250] on circle at bounding box center [24, 247] width 6 height 6
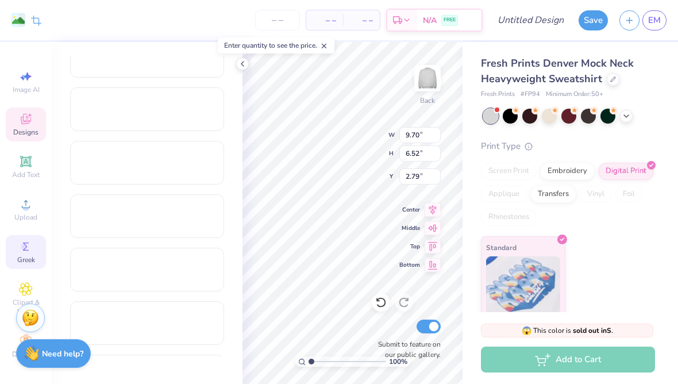
scroll to position [624, 0]
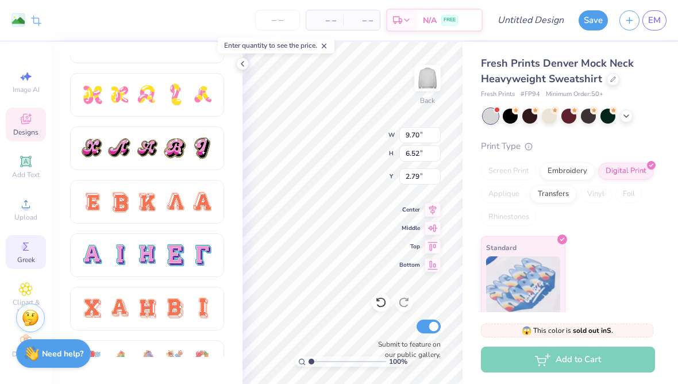
click at [573, 169] on div "Embroidery" at bounding box center [567, 171] width 55 height 17
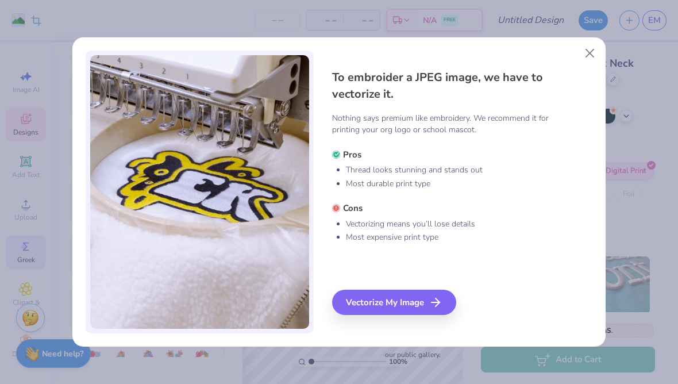
click at [589, 52] on button "Close" at bounding box center [590, 54] width 22 height 22
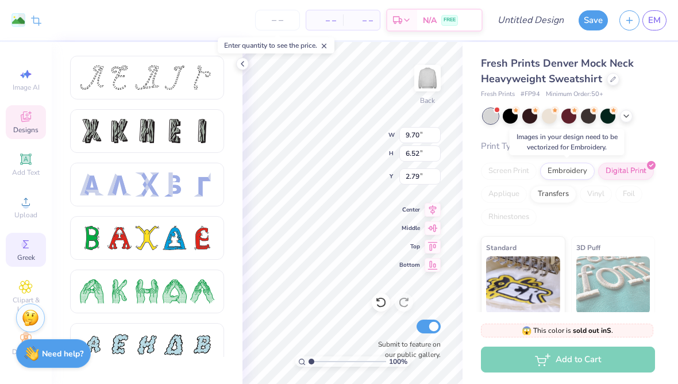
scroll to position [11, 0]
click at [13, 338] on div "Decorate" at bounding box center [26, 344] width 40 height 34
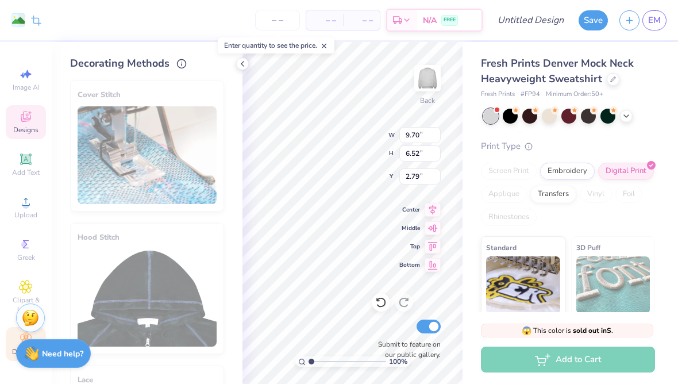
scroll to position [0, 0]
click at [18, 114] on div "Designs" at bounding box center [26, 122] width 40 height 34
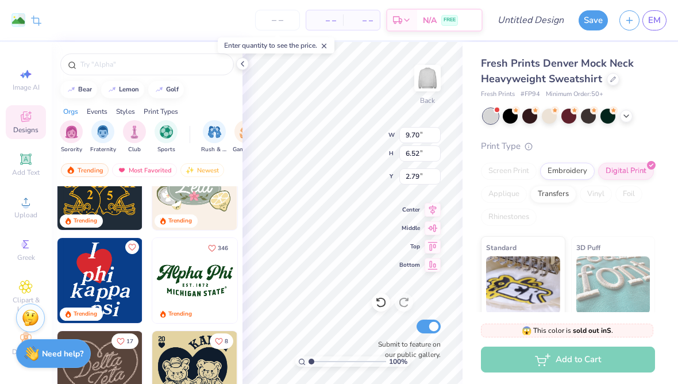
scroll to position [416, 0]
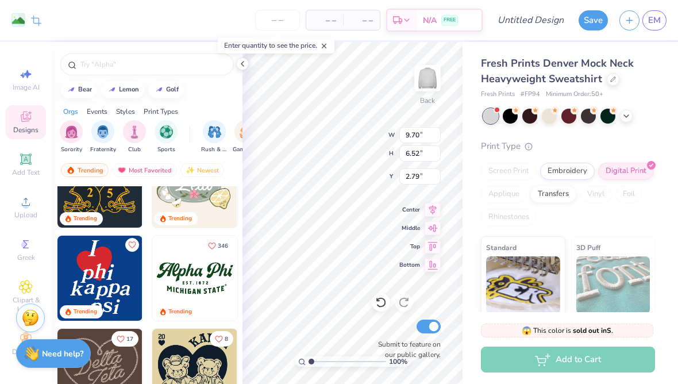
click at [381, 302] on icon at bounding box center [380, 301] width 11 height 11
click at [380, 302] on icon at bounding box center [380, 301] width 11 height 11
click at [382, 298] on icon at bounding box center [380, 301] width 11 height 11
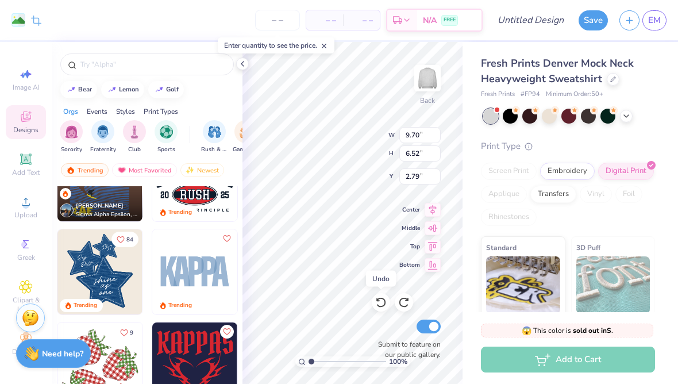
scroll to position [1355, 0]
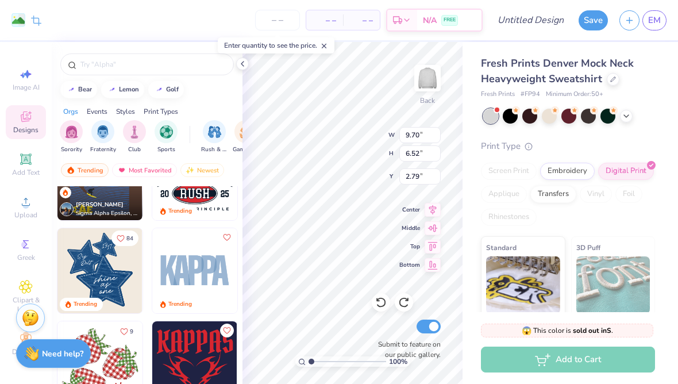
click at [91, 266] on img at bounding box center [99, 270] width 85 height 85
type input "10.12"
type input "11.82"
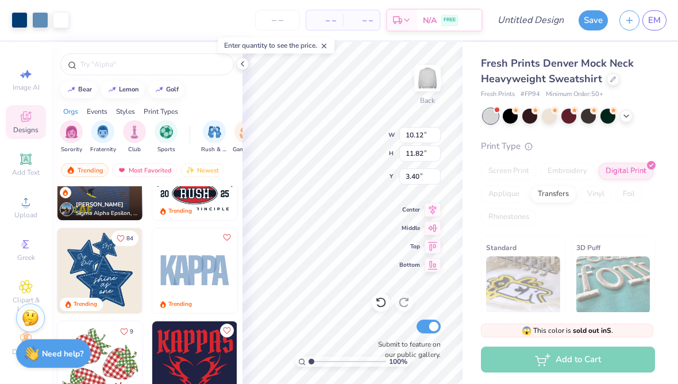
click at [379, 308] on icon at bounding box center [380, 301] width 11 height 11
type input "3.00"
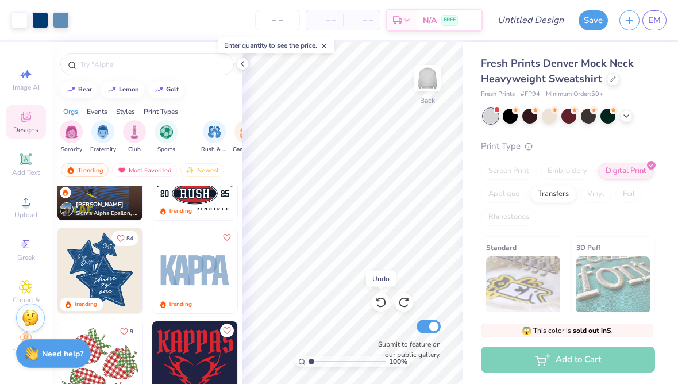
click at [383, 294] on div at bounding box center [381, 302] width 18 height 18
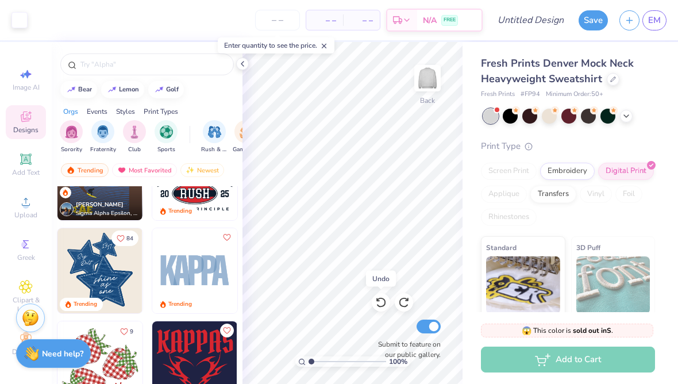
click at [383, 300] on icon at bounding box center [380, 301] width 11 height 11
click at [382, 300] on icon at bounding box center [380, 301] width 11 height 11
click at [379, 302] on icon at bounding box center [380, 301] width 11 height 11
click at [379, 300] on icon at bounding box center [380, 301] width 11 height 11
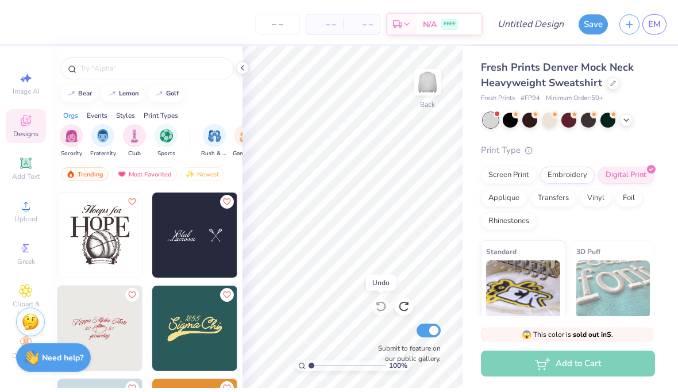
scroll to position [5026, 0]
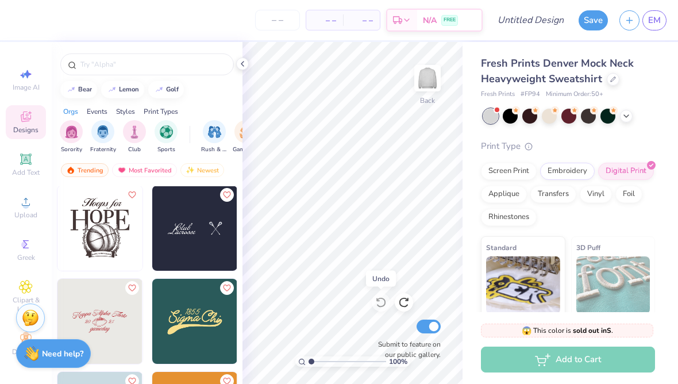
click at [107, 67] on input "text" at bounding box center [152, 64] width 147 height 11
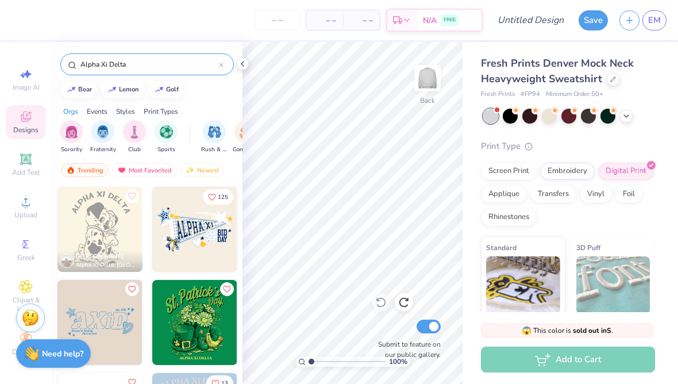
scroll to position [0, 0]
type input "Alpha Xi Delta"
click at [172, 242] on img at bounding box center [194, 229] width 85 height 85
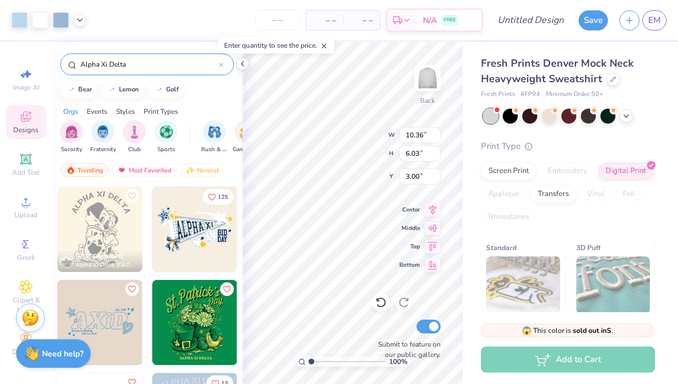
type input "1.83"
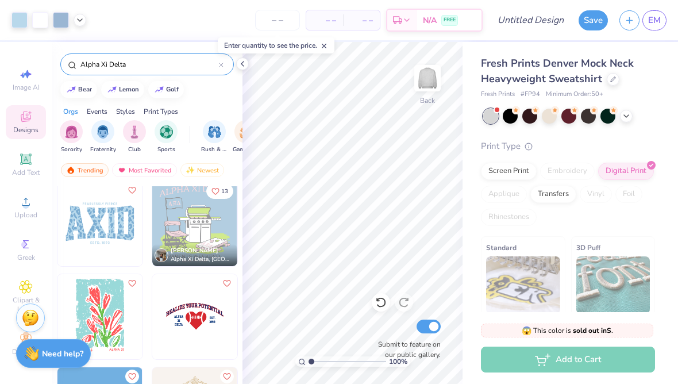
scroll to position [196, 0]
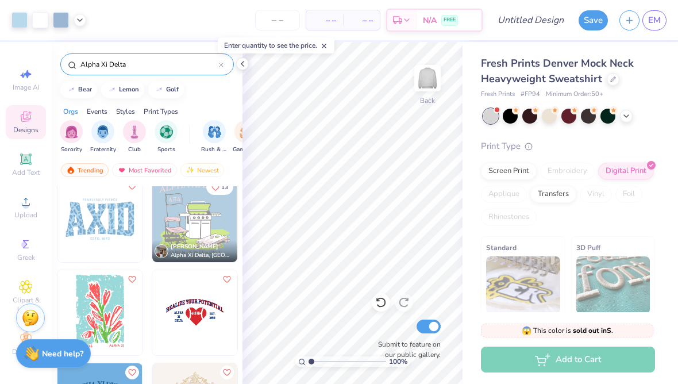
click at [379, 303] on icon at bounding box center [380, 301] width 11 height 11
click at [379, 299] on icon at bounding box center [381, 303] width 10 height 10
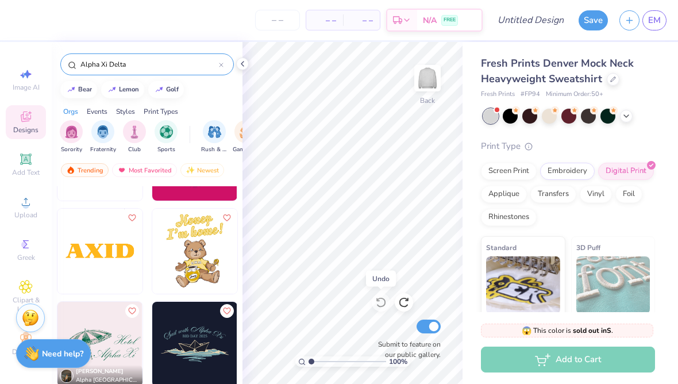
scroll to position [539, 0]
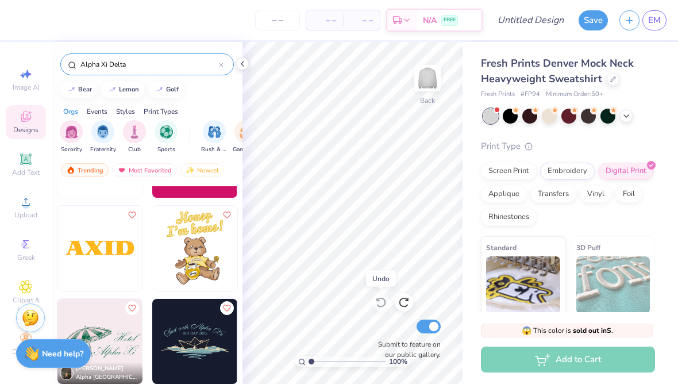
click at [218, 70] on input "Alpha Xi Delta" at bounding box center [149, 64] width 140 height 11
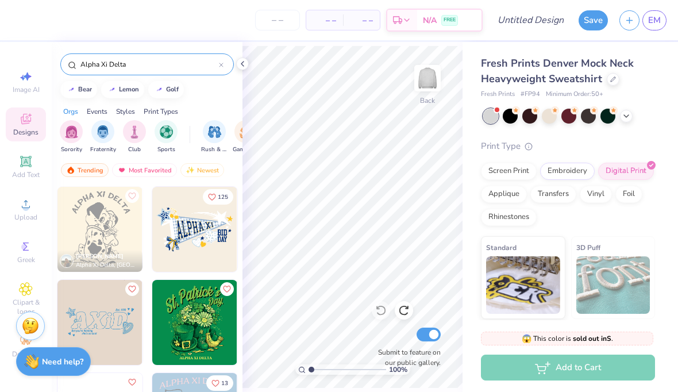
click at [222, 62] on div at bounding box center [221, 64] width 5 height 10
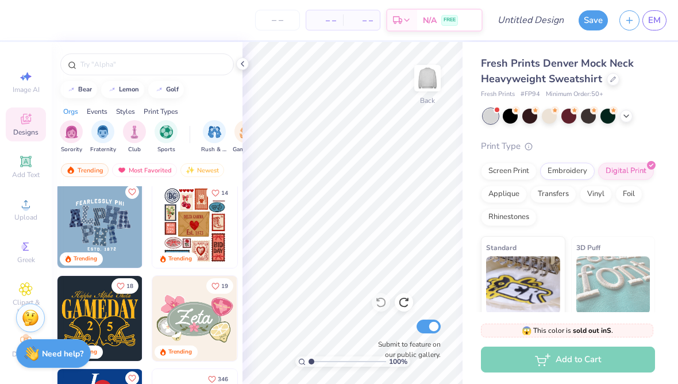
scroll to position [279, 0]
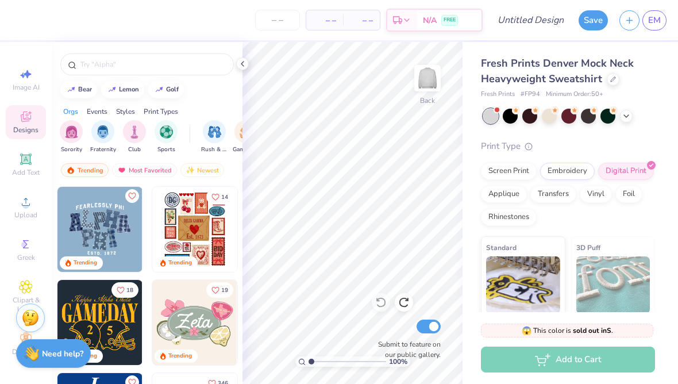
click at [190, 232] on img at bounding box center [194, 229] width 85 height 85
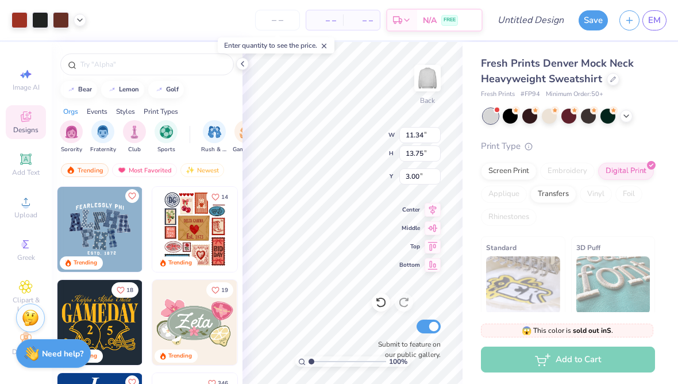
click at [381, 302] on icon at bounding box center [380, 301] width 11 height 11
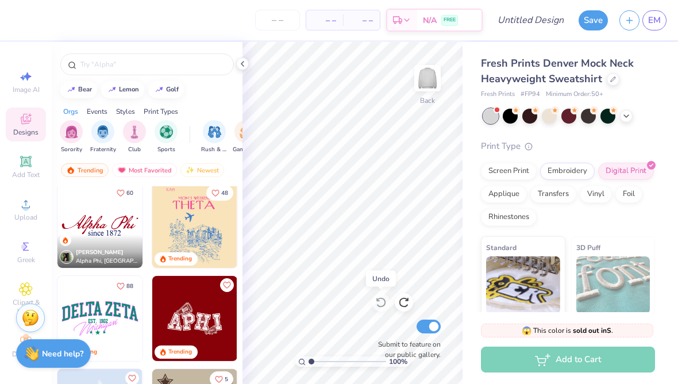
scroll to position [1712, 0]
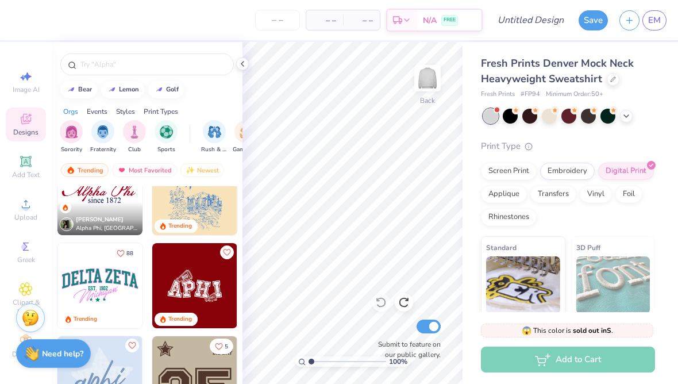
click at [624, 114] on icon at bounding box center [626, 115] width 9 height 9
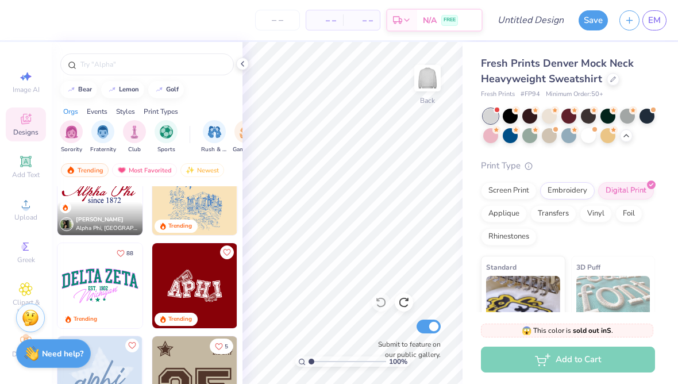
click at [647, 115] on div at bounding box center [646, 116] width 15 height 15
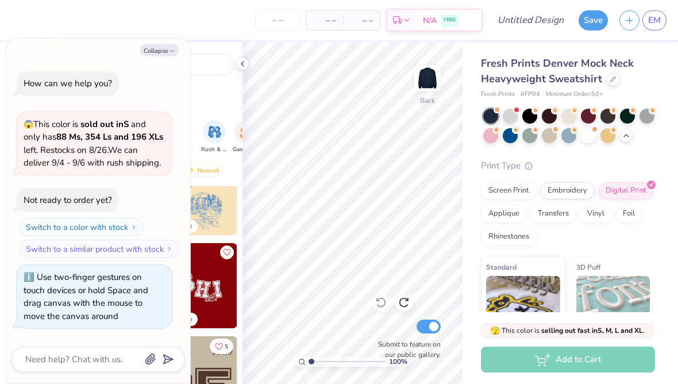
scroll to position [142, 0]
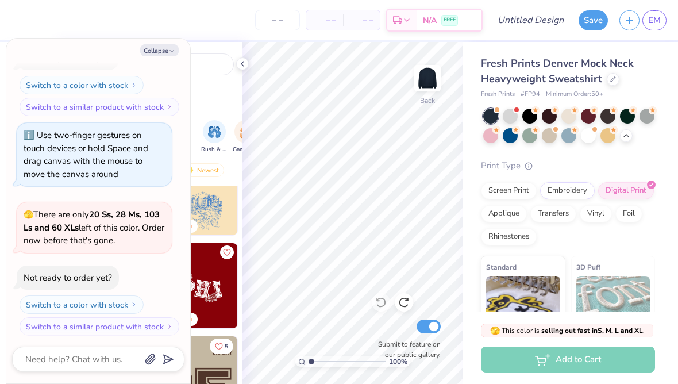
click at [163, 55] on button "Collapse" at bounding box center [159, 50] width 38 height 12
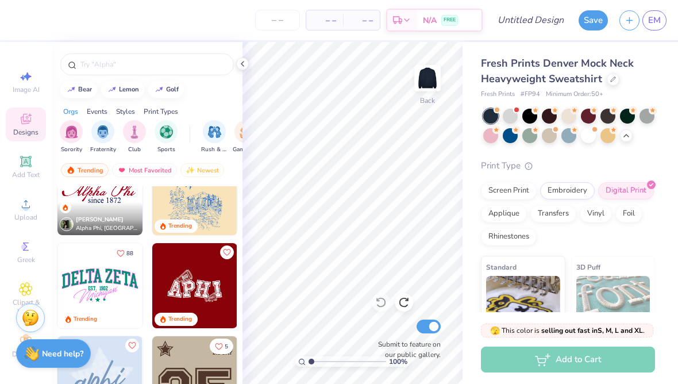
click at [33, 205] on div "Upload" at bounding box center [26, 209] width 40 height 34
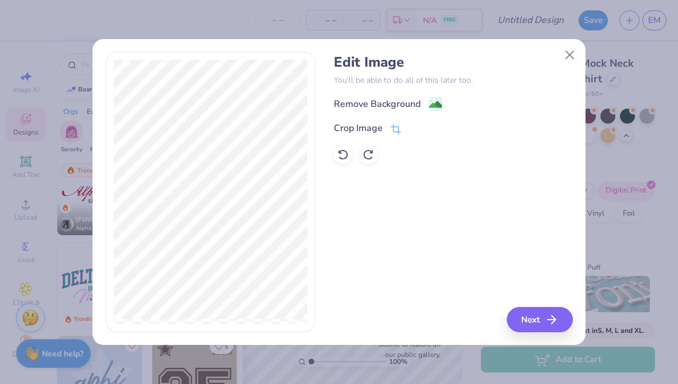
click at [432, 106] on image at bounding box center [435, 104] width 13 height 13
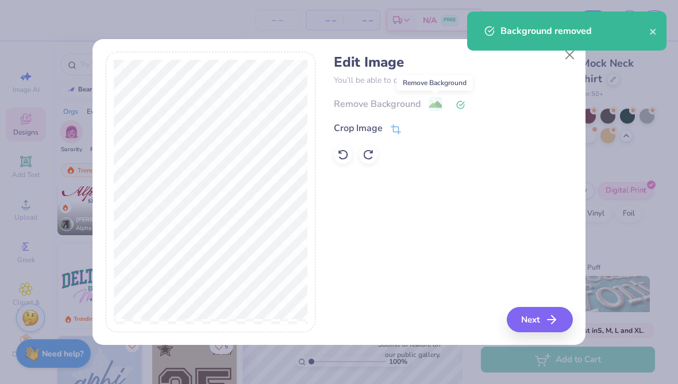
click at [543, 318] on button "Next" at bounding box center [540, 319] width 66 height 25
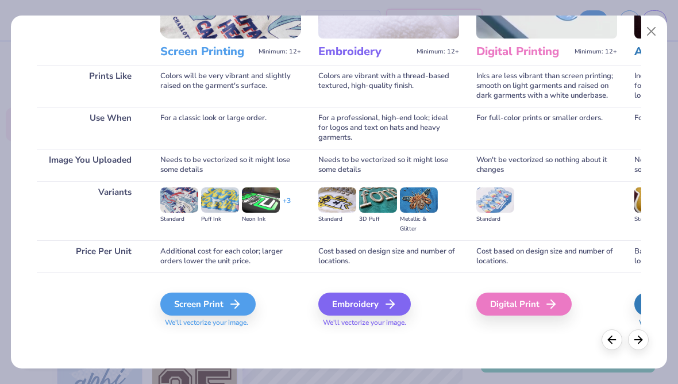
scroll to position [132, 0]
click at [380, 307] on div "Embroidery" at bounding box center [364, 303] width 92 height 23
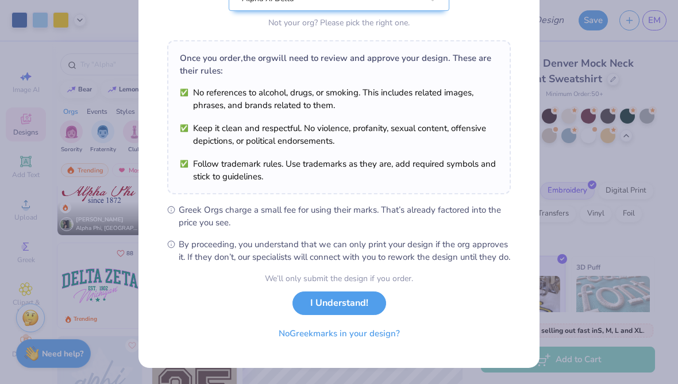
scroll to position [154, 0]
click at [344, 303] on button "I Understand!" at bounding box center [339, 303] width 94 height 24
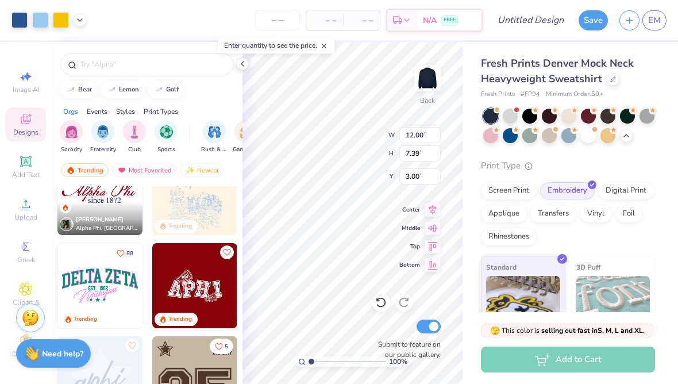
scroll to position [0, 0]
type input "1.67"
click at [469, 57] on div "Fresh Prints Denver Mock Neck Heavyweight Sweatshirt Fresh Prints # FP94 Minimu…" at bounding box center [569, 234] width 215 height 385
click at [645, 163] on div "Print Type" at bounding box center [568, 165] width 174 height 13
click at [599, 362] on div "Add to Cart" at bounding box center [568, 359] width 174 height 26
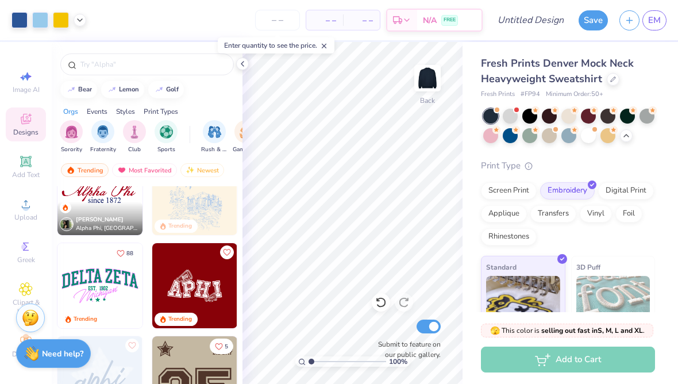
click at [568, 135] on div at bounding box center [568, 135] width 15 height 15
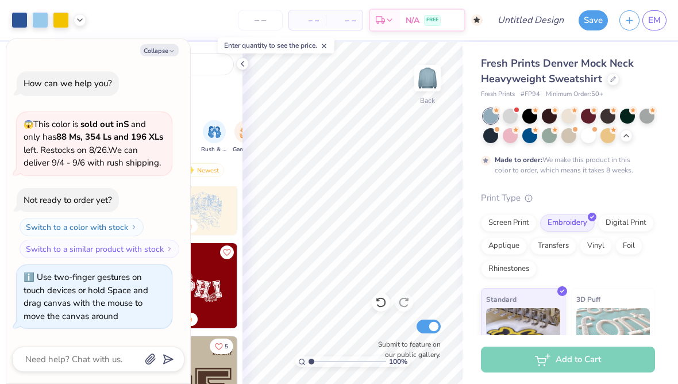
scroll to position [237, 0]
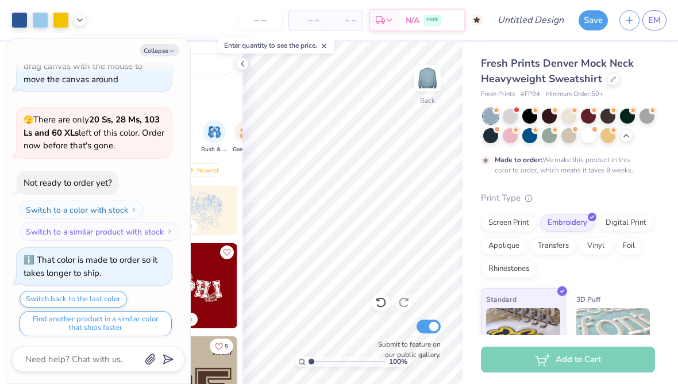
click at [591, 138] on div at bounding box center [588, 135] width 15 height 15
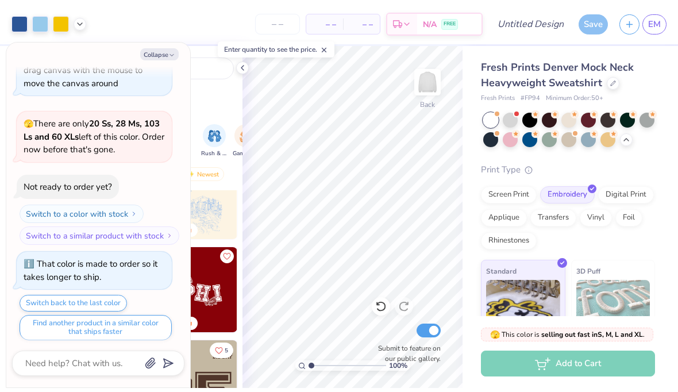
scroll to position [441, 0]
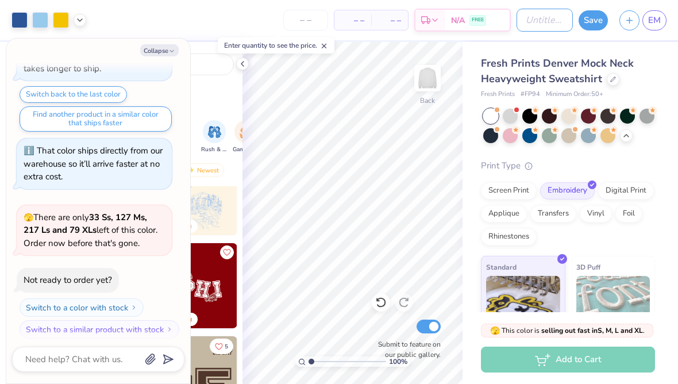
click at [532, 22] on input "Design Title" at bounding box center [544, 20] width 56 height 23
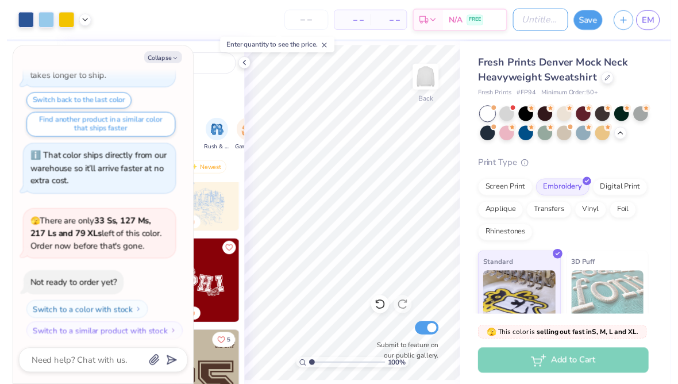
scroll to position [3, 0]
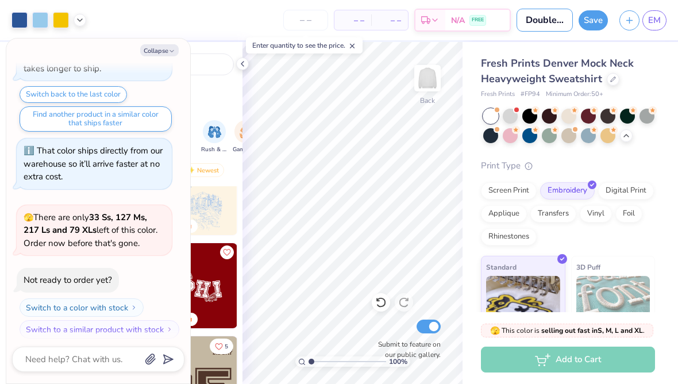
type input "Double blue looks good on you"
click at [597, 18] on button "Save" at bounding box center [592, 20] width 29 height 20
click at [624, 18] on button "button" at bounding box center [629, 20] width 20 height 20
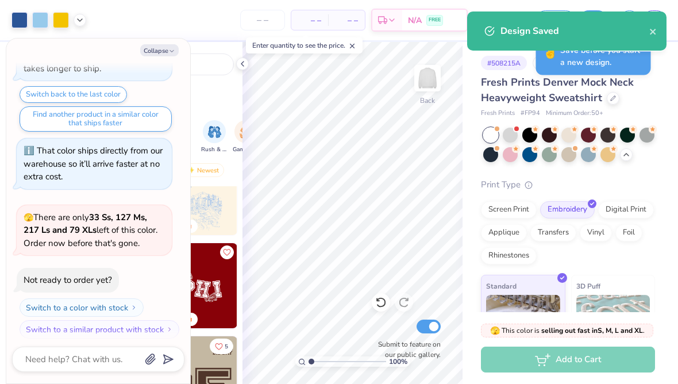
click at [653, 28] on icon "close" at bounding box center [653, 31] width 8 height 9
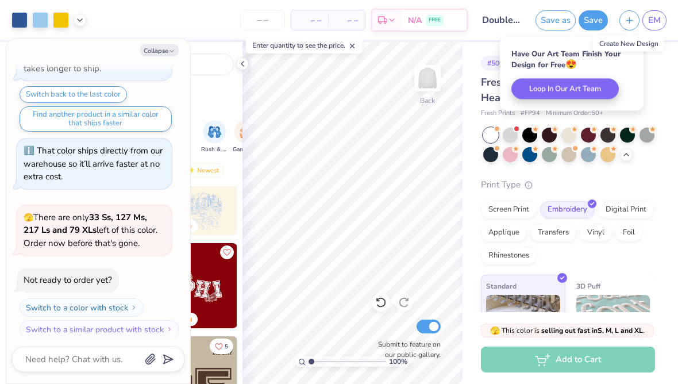
click at [626, 18] on icon "button" at bounding box center [629, 21] width 10 height 10
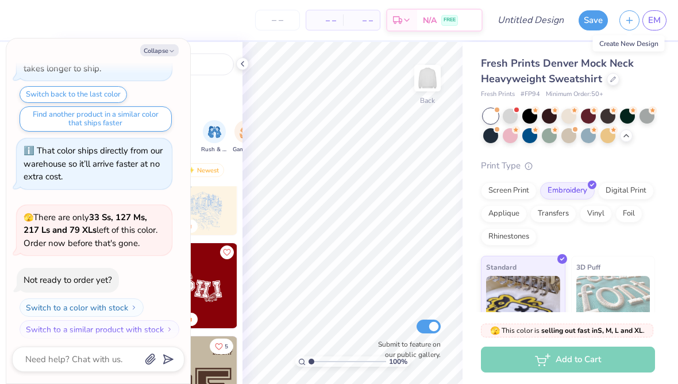
click at [656, 21] on span "EM" at bounding box center [654, 20] width 13 height 13
